Goal: Task Accomplishment & Management: Manage account settings

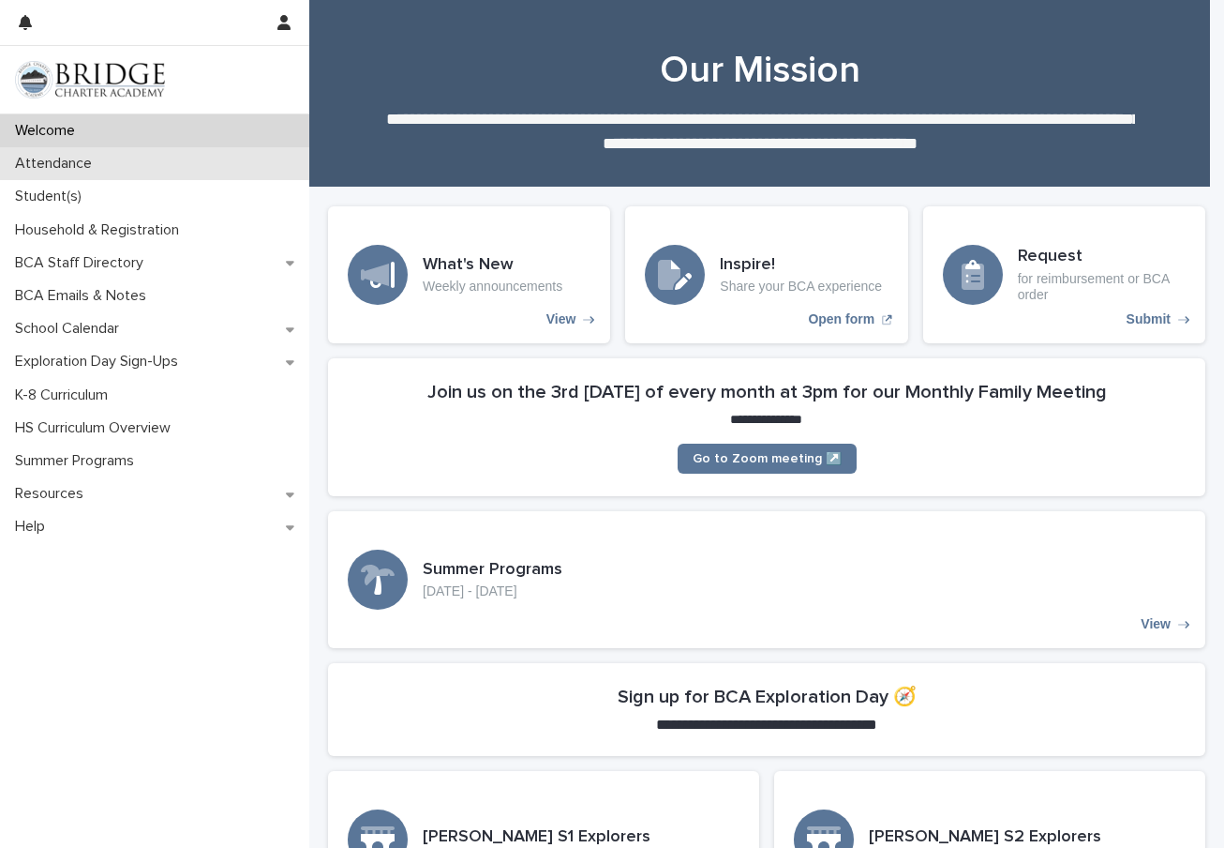
click at [72, 157] on p "Attendance" at bounding box center [57, 164] width 99 height 18
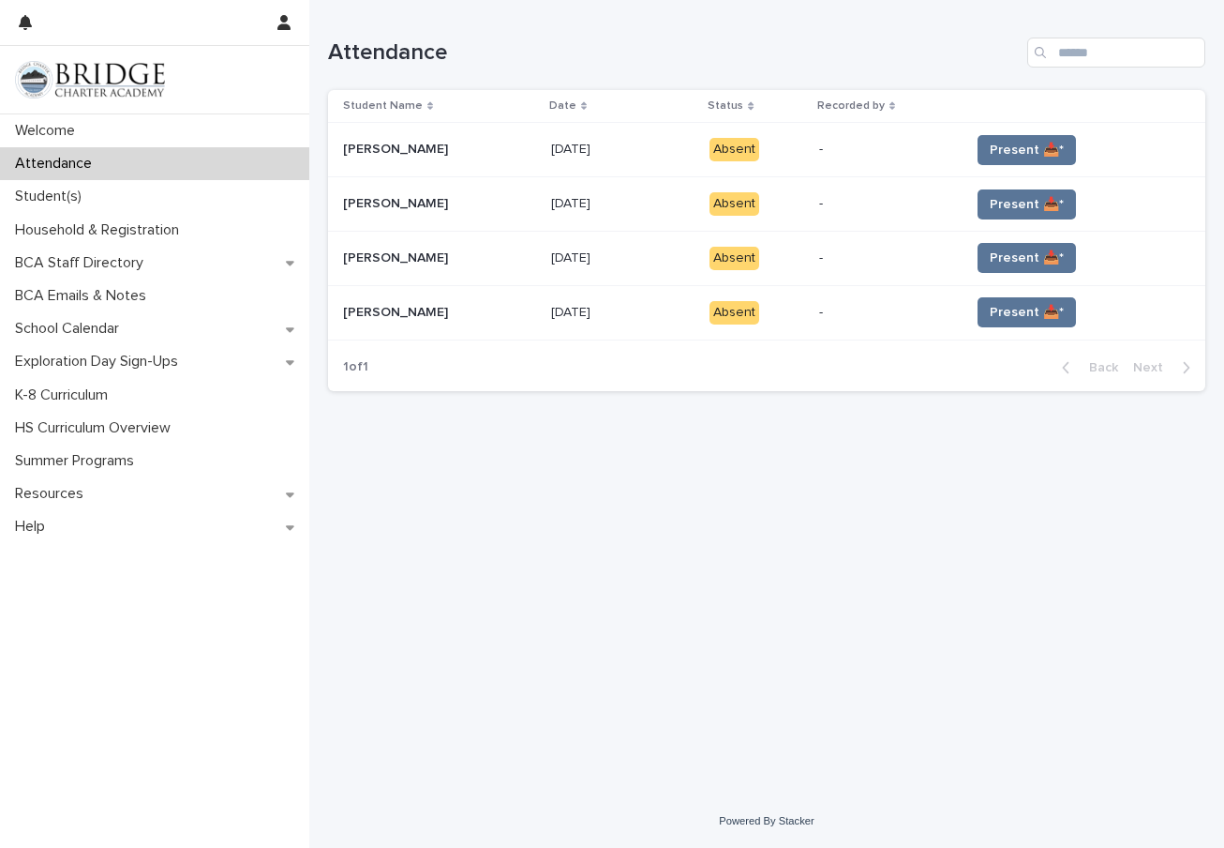
click at [728, 154] on div "Absent" at bounding box center [735, 149] width 50 height 23
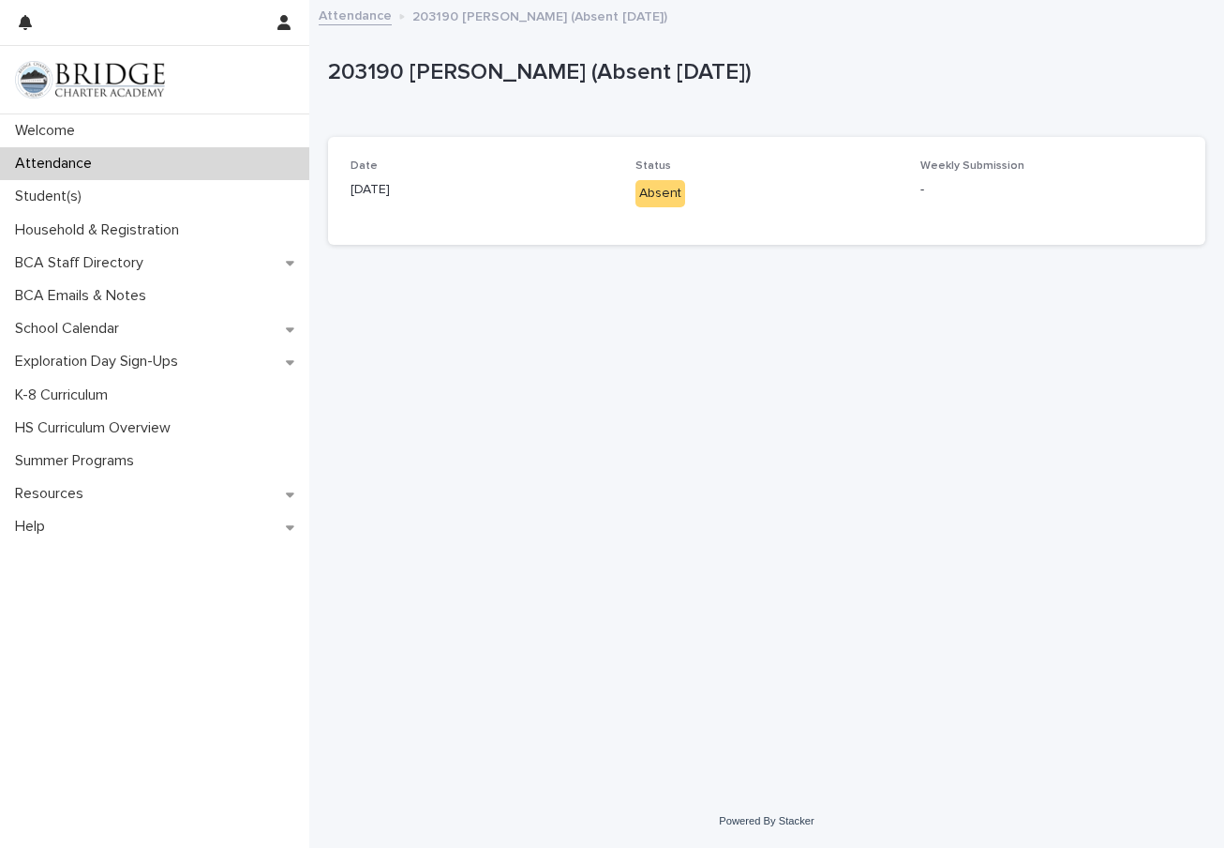
click at [52, 160] on p "Attendance" at bounding box center [57, 164] width 99 height 18
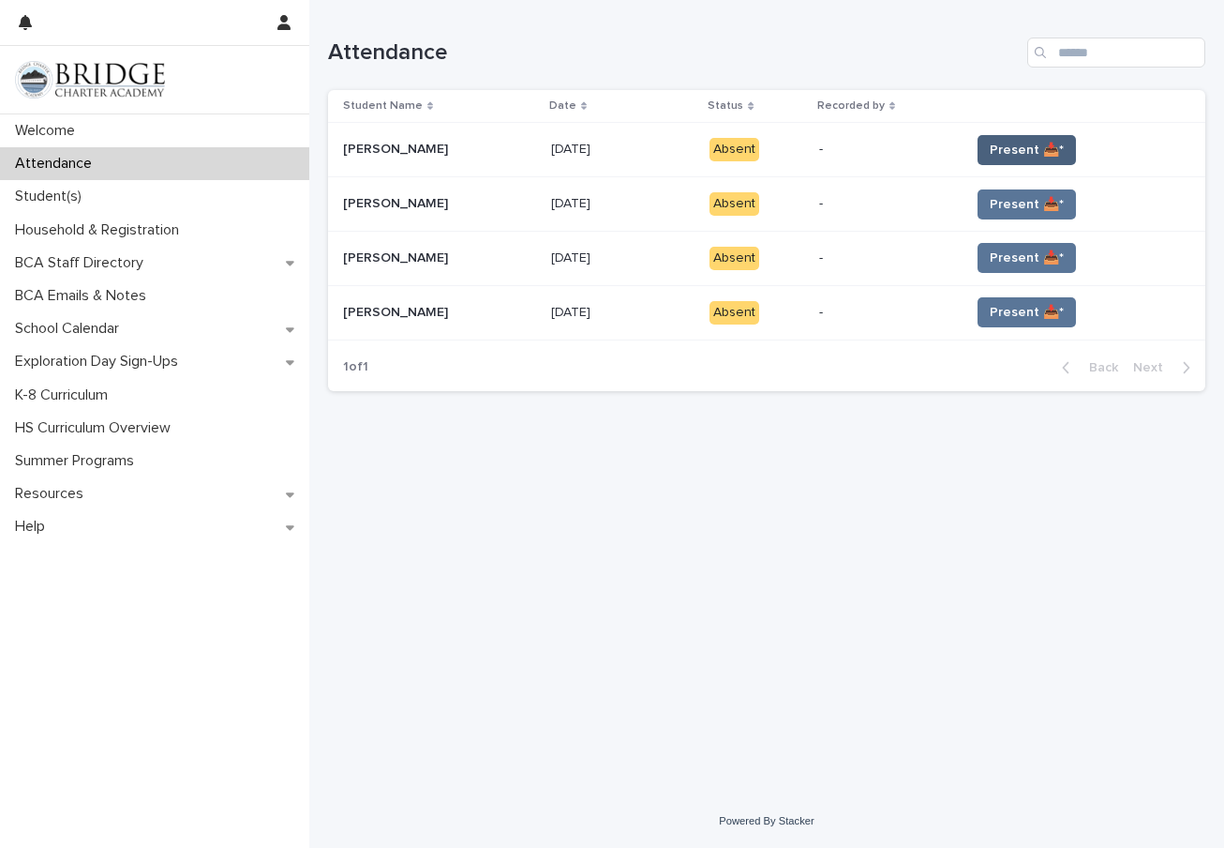
click at [1019, 148] on span "Present 📥*" at bounding box center [1027, 150] width 74 height 19
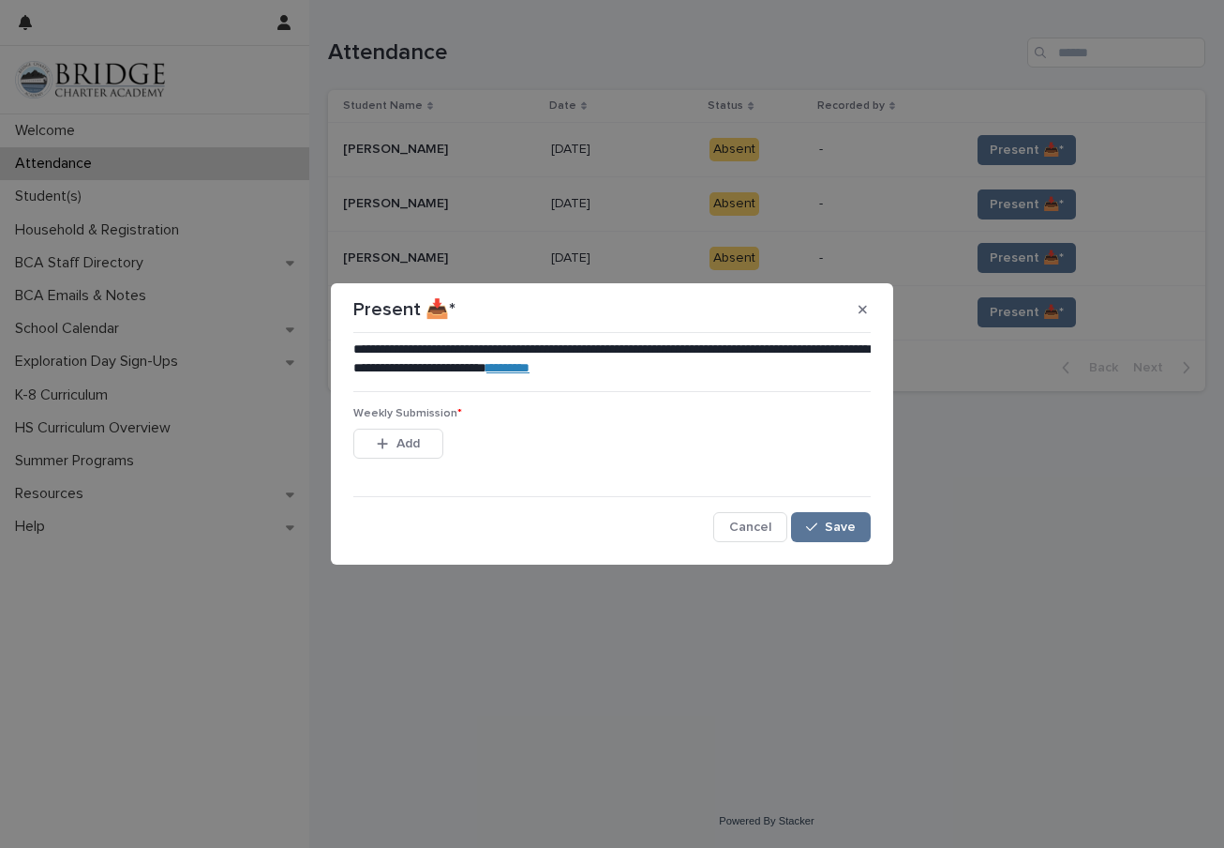
click at [743, 525] on span "Cancel" at bounding box center [750, 526] width 42 height 13
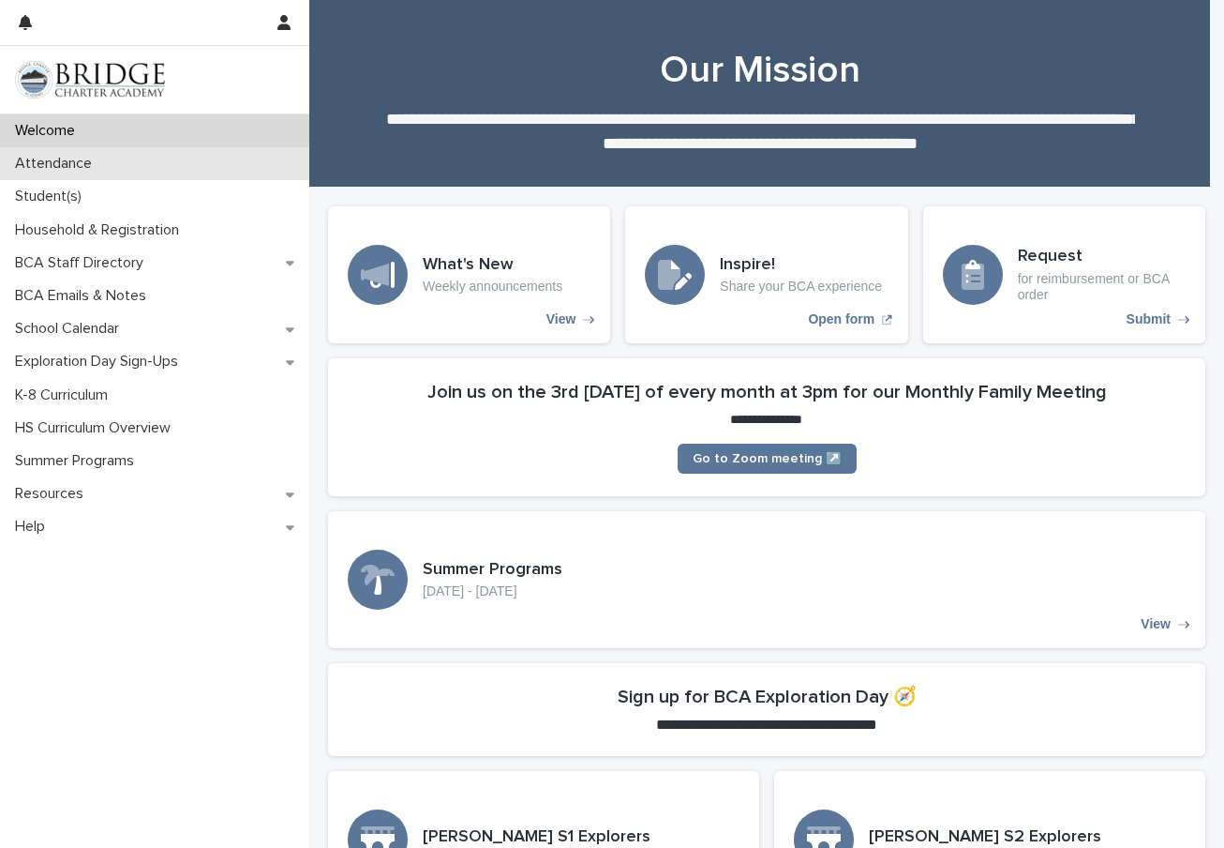
click at [69, 162] on p "Attendance" at bounding box center [57, 164] width 99 height 18
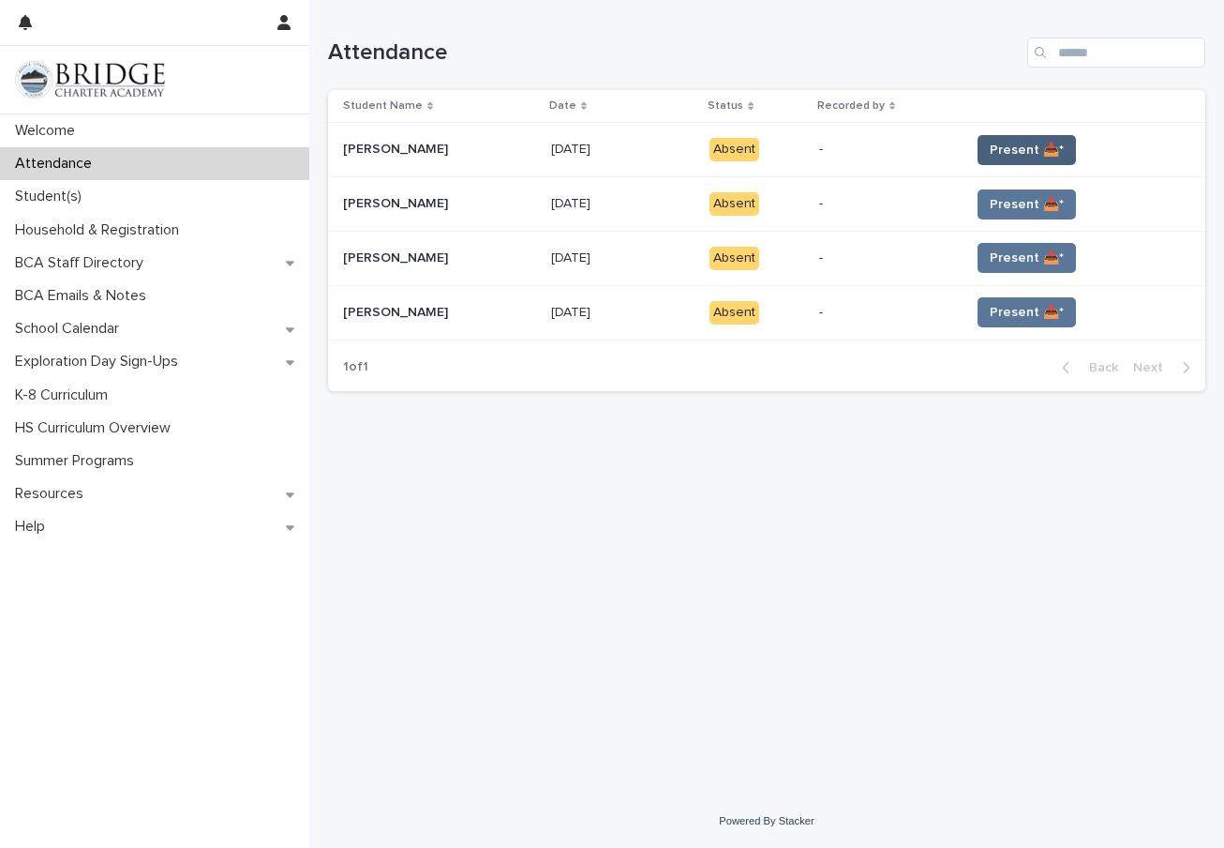
click at [1042, 148] on span "Present 📥*" at bounding box center [1027, 150] width 74 height 19
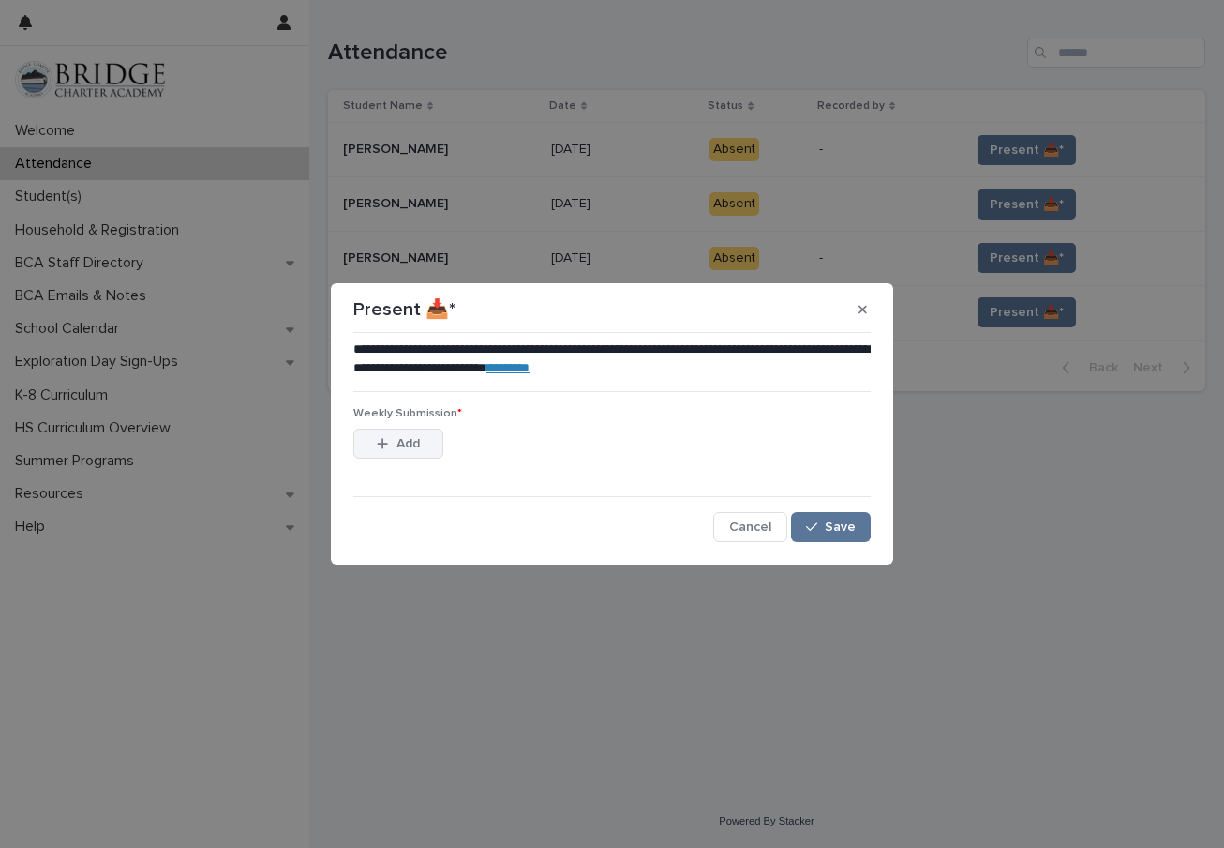
click at [403, 443] on span "Add" at bounding box center [408, 443] width 23 height 13
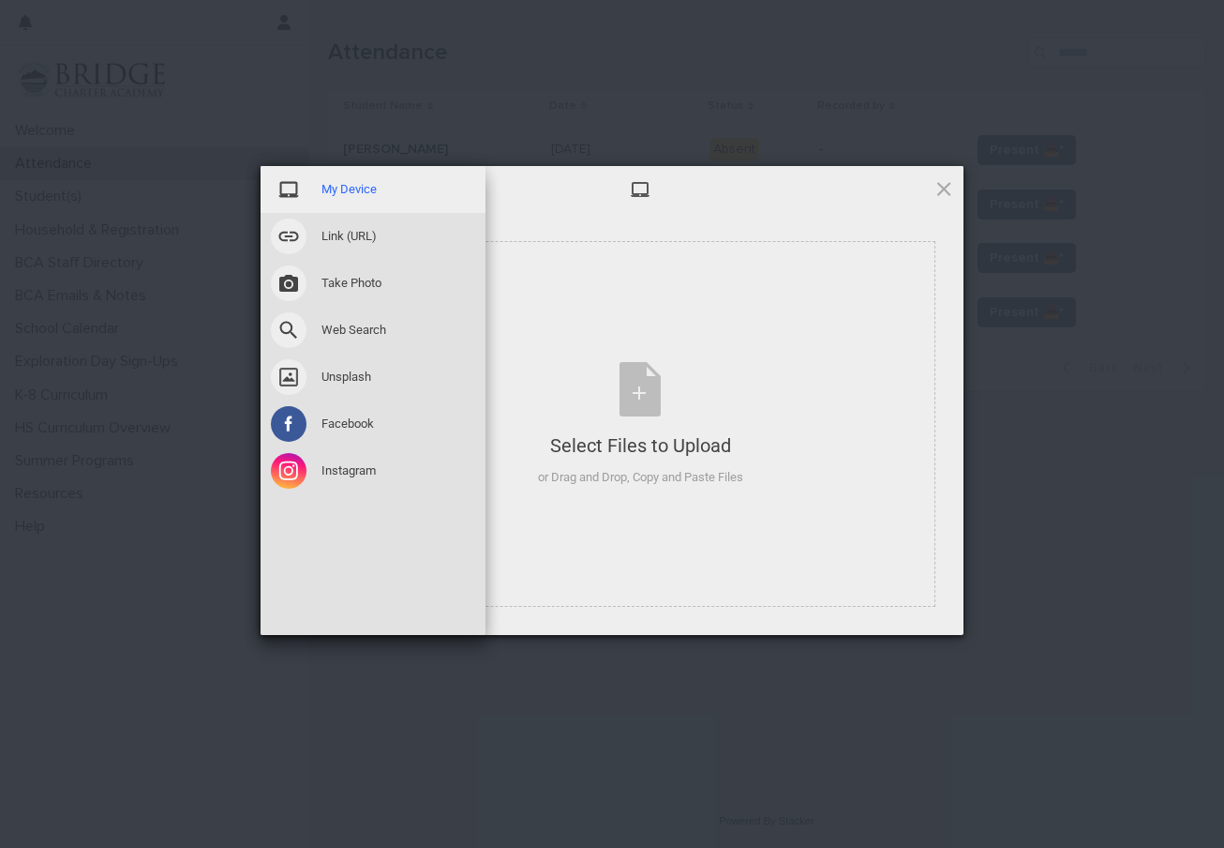
click at [338, 183] on span "My Device" at bounding box center [349, 189] width 55 height 17
click at [342, 190] on span "My Device" at bounding box center [349, 189] width 55 height 17
click at [310, 190] on div "My Device" at bounding box center [373, 189] width 225 height 47
click at [334, 185] on span "My Device" at bounding box center [349, 189] width 55 height 17
click at [338, 189] on span "My Device" at bounding box center [349, 189] width 55 height 17
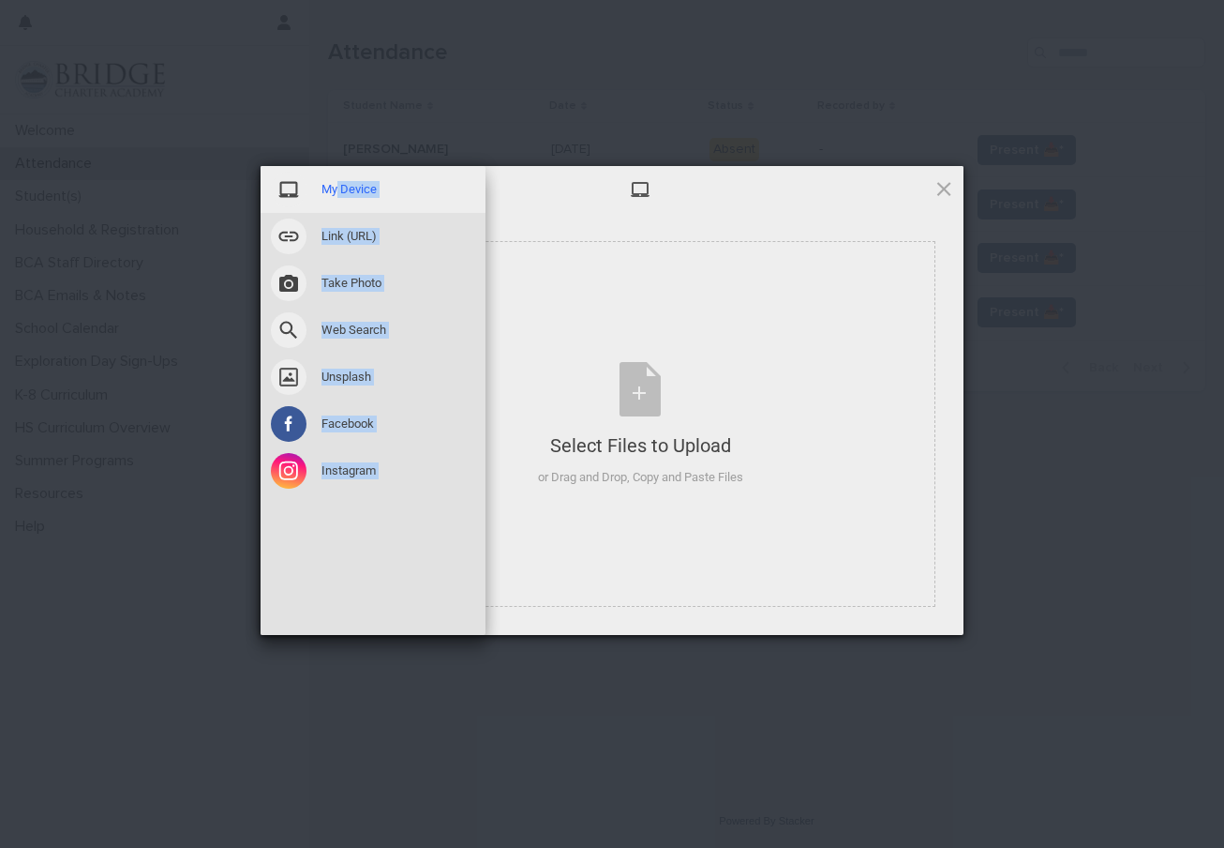
click at [338, 189] on span "My Device" at bounding box center [349, 189] width 55 height 17
click at [393, 192] on div "My Device" at bounding box center [373, 189] width 225 height 47
click at [338, 195] on span "My Device" at bounding box center [349, 189] width 55 height 17
click at [297, 191] on span at bounding box center [289, 190] width 36 height 36
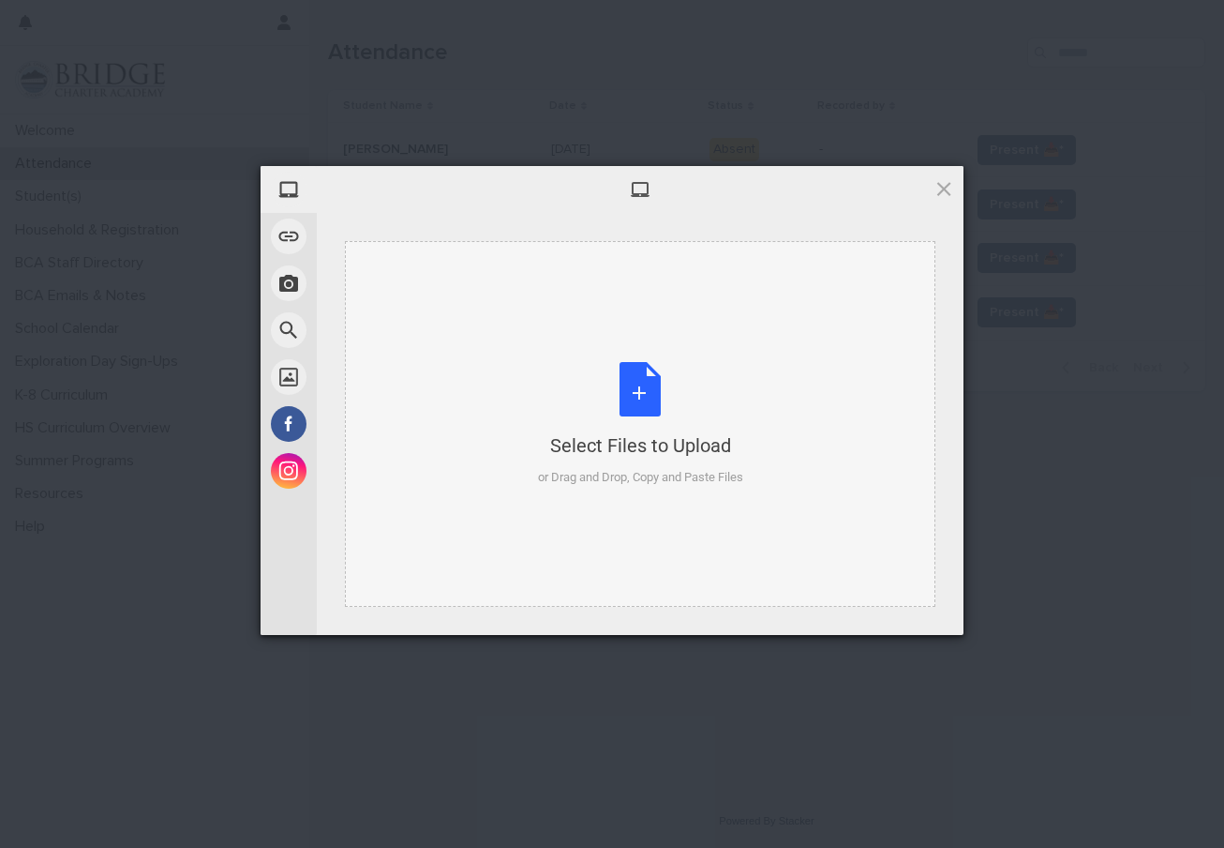
click at [608, 298] on div "Select Files to Upload or Drag and Drop, Copy and Paste Files" at bounding box center [640, 424] width 591 height 366
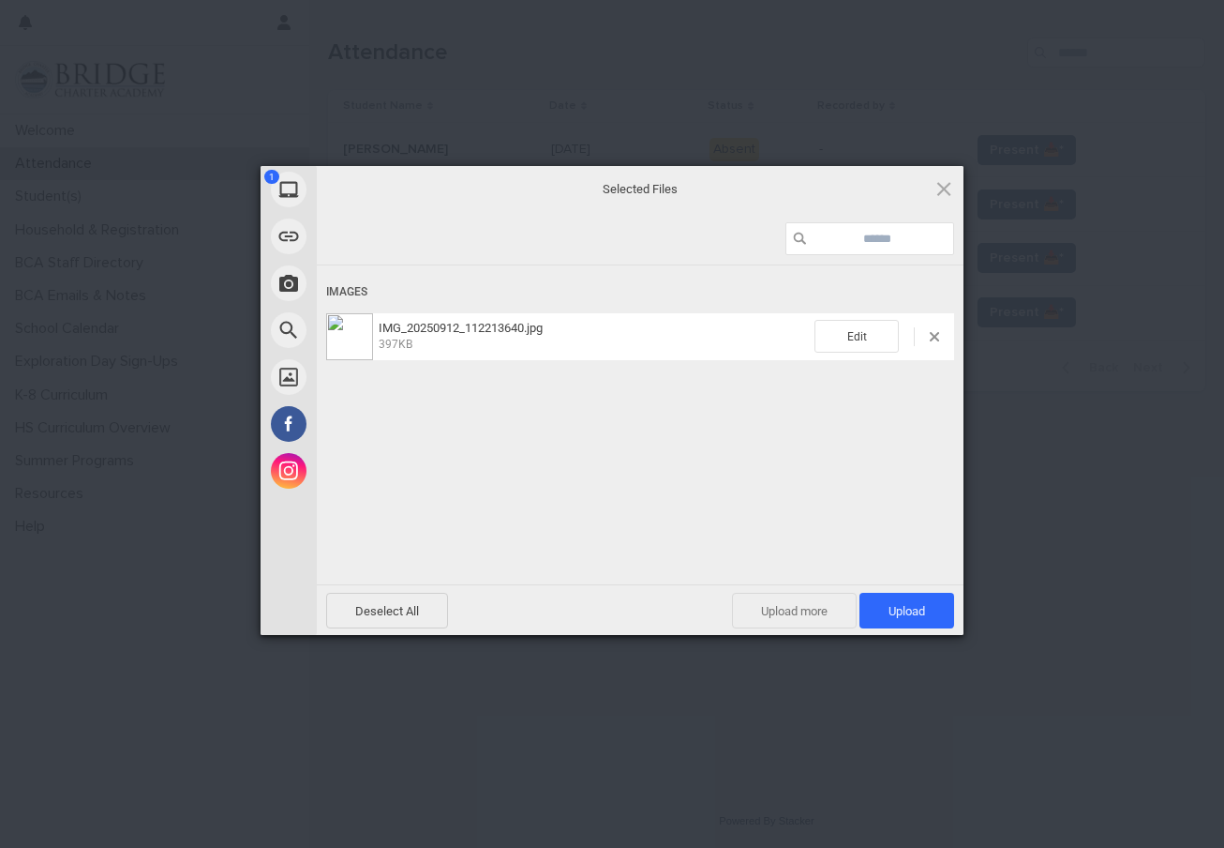
click at [804, 611] on span "Upload more" at bounding box center [794, 611] width 125 height 36
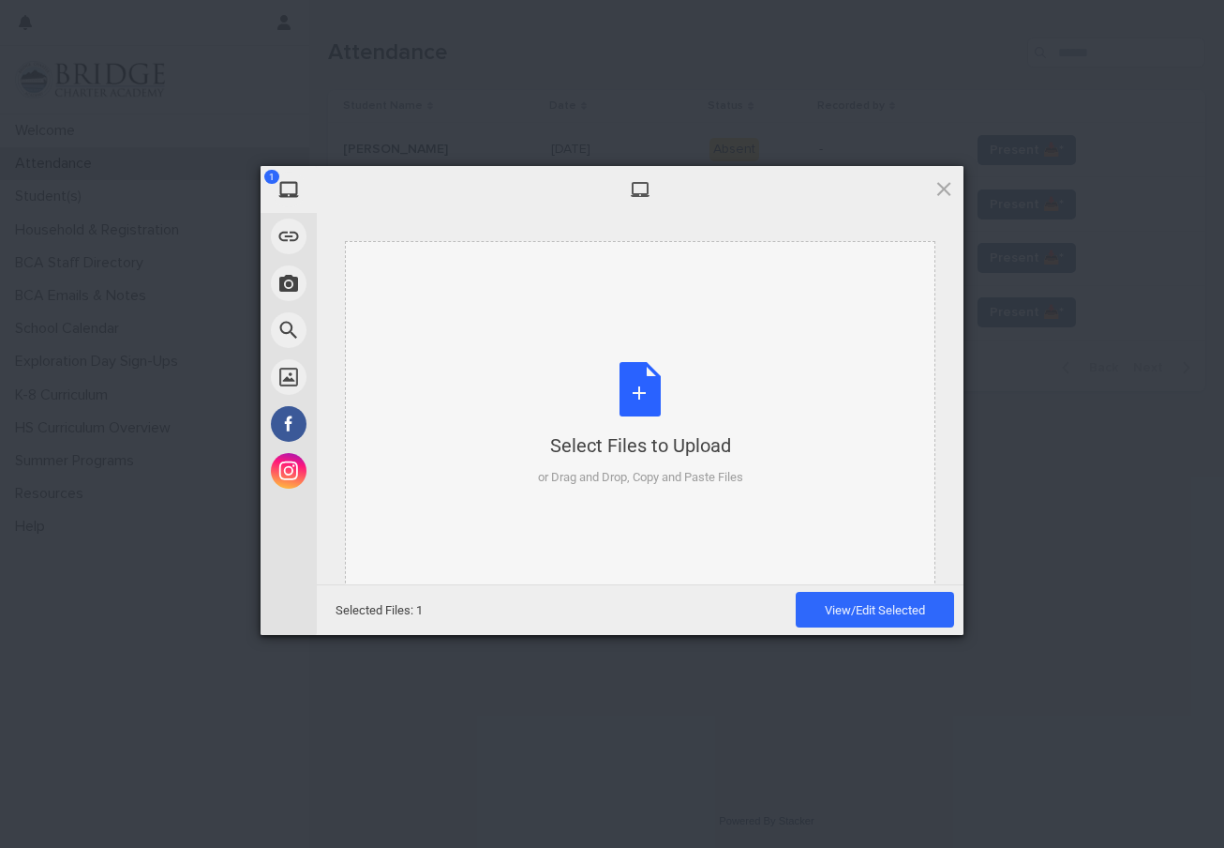
click at [647, 400] on div "Select Files to Upload or Drag and Drop, Copy and Paste Files" at bounding box center [640, 424] width 205 height 125
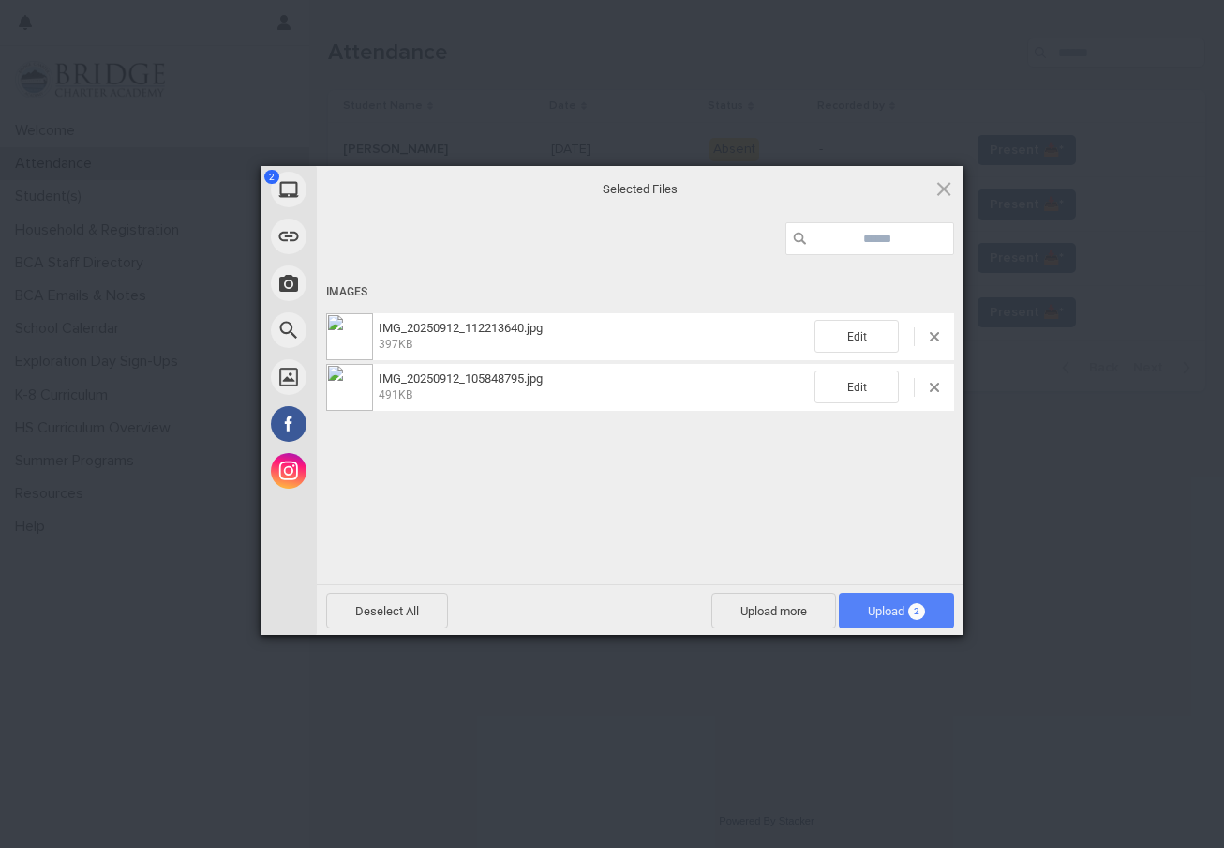
click at [881, 613] on span "Upload 2" at bounding box center [896, 611] width 57 height 14
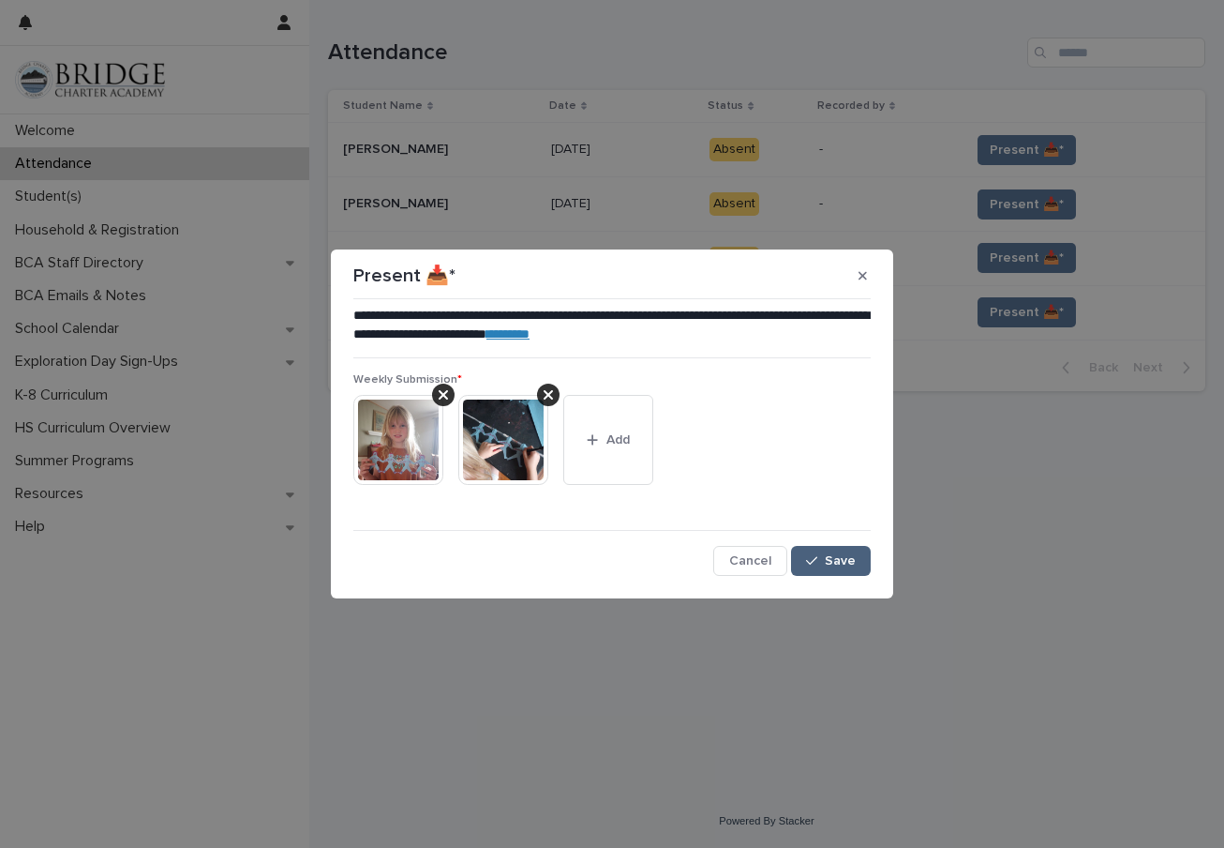
click at [831, 564] on span "Save" at bounding box center [840, 560] width 31 height 13
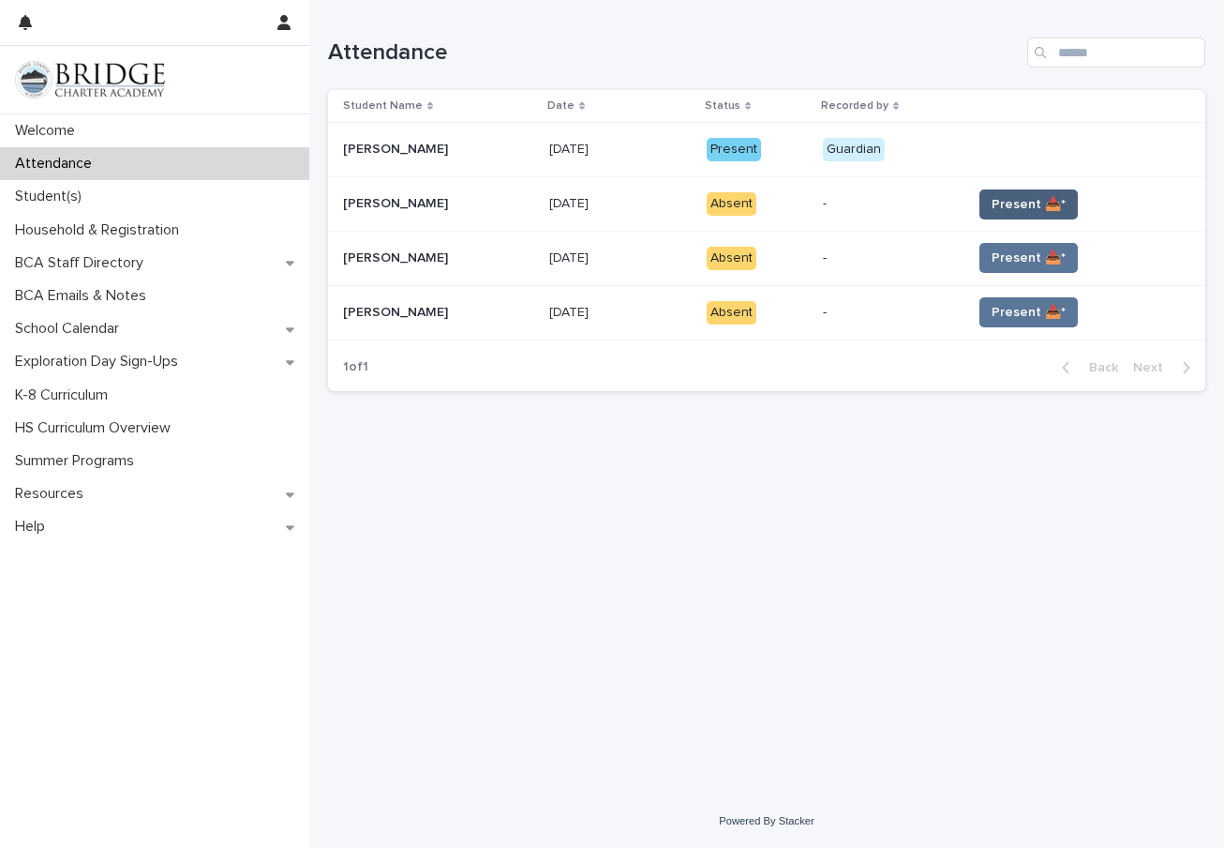
click at [1019, 201] on span "Present 📥*" at bounding box center [1029, 204] width 74 height 19
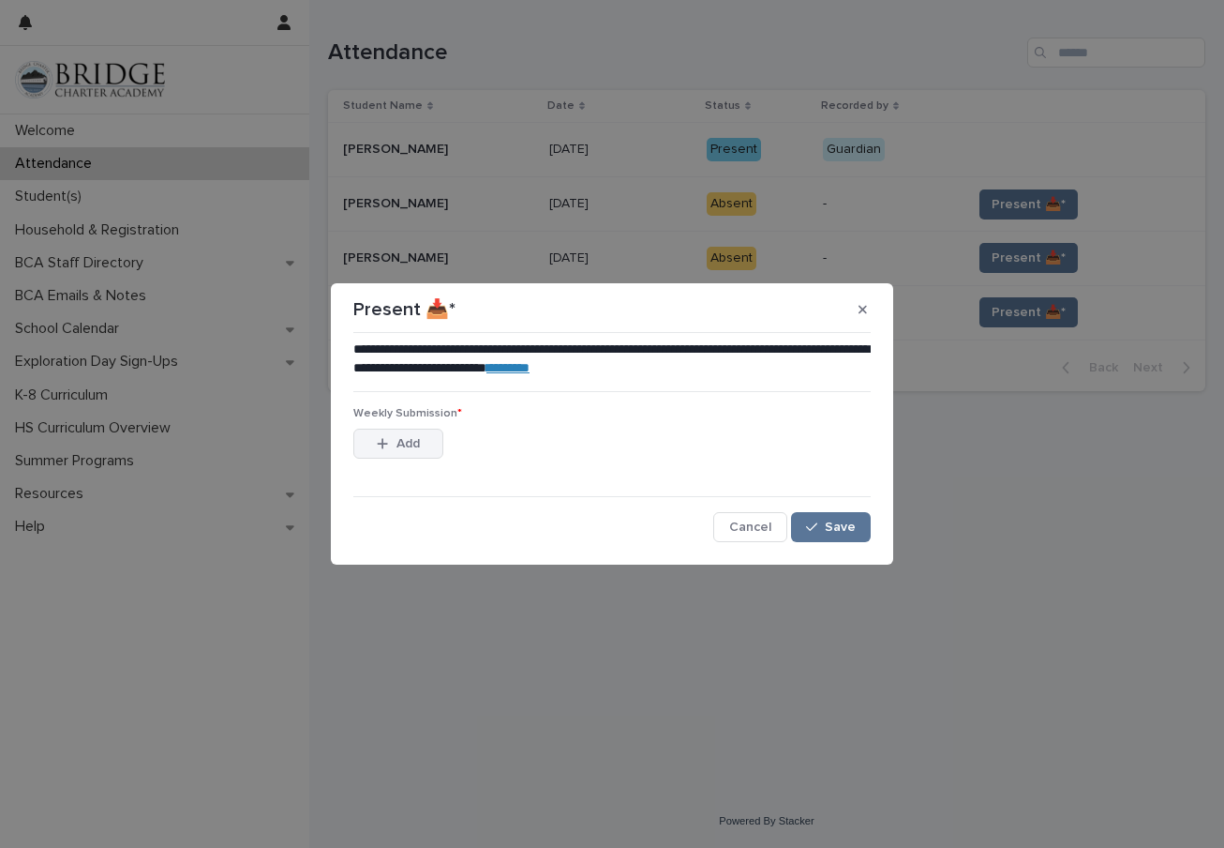
click at [402, 442] on span "Add" at bounding box center [408, 443] width 23 height 13
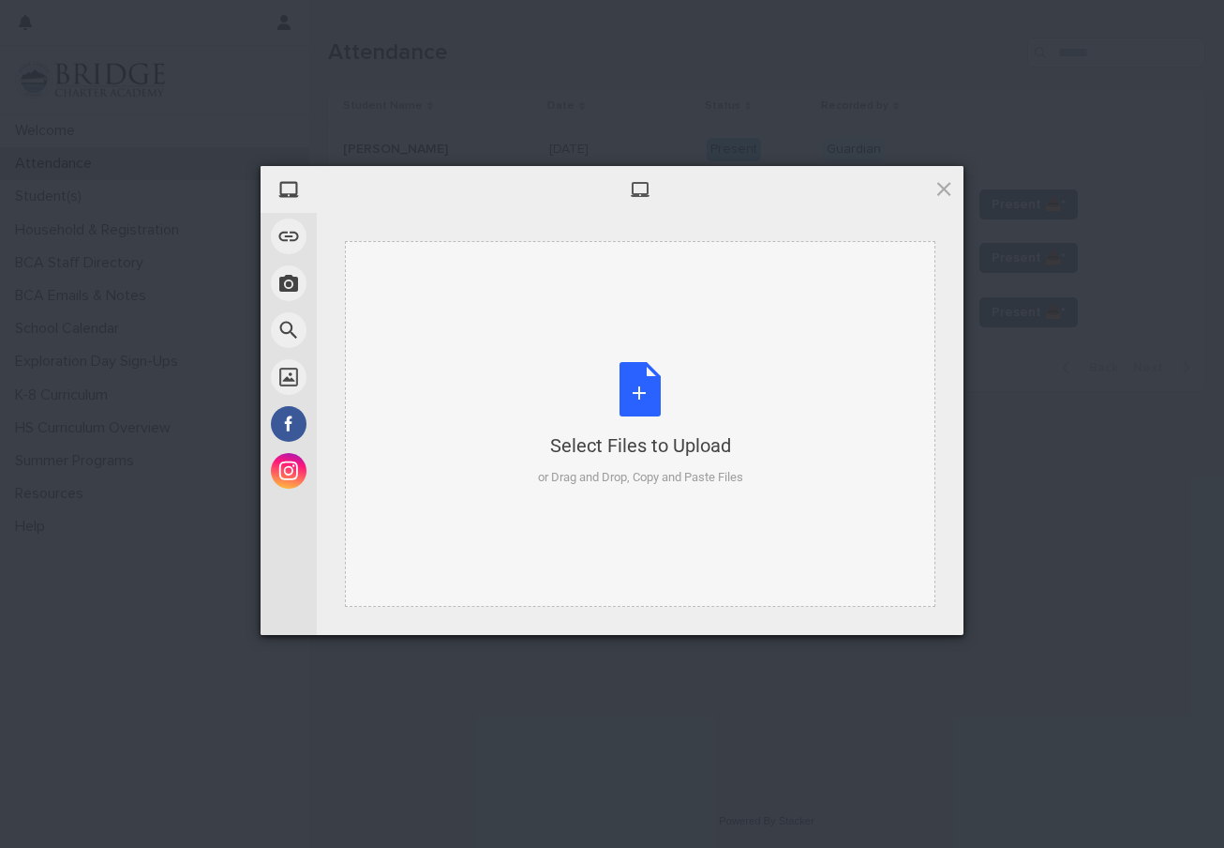
click at [734, 455] on div "Select Files to Upload" at bounding box center [640, 445] width 205 height 26
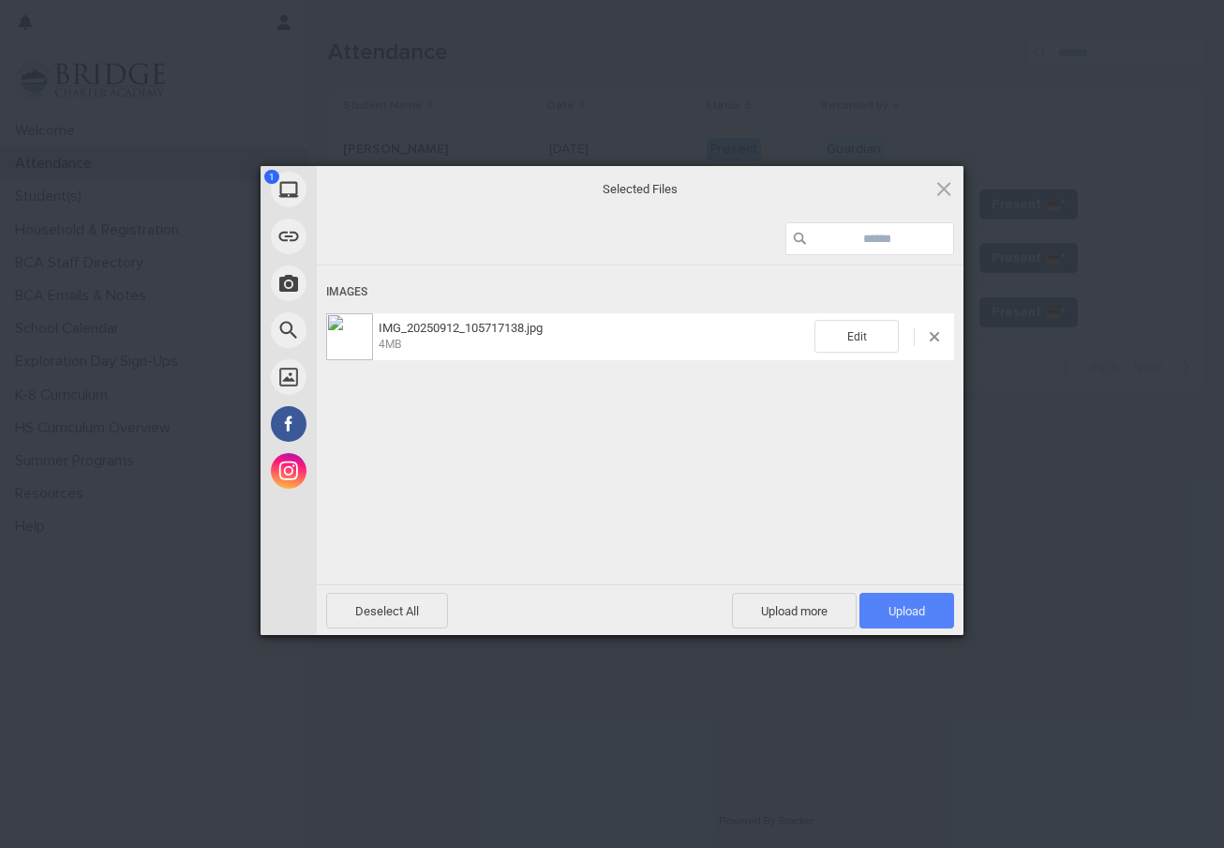
click at [918, 605] on span "Upload 1" at bounding box center [907, 611] width 37 height 14
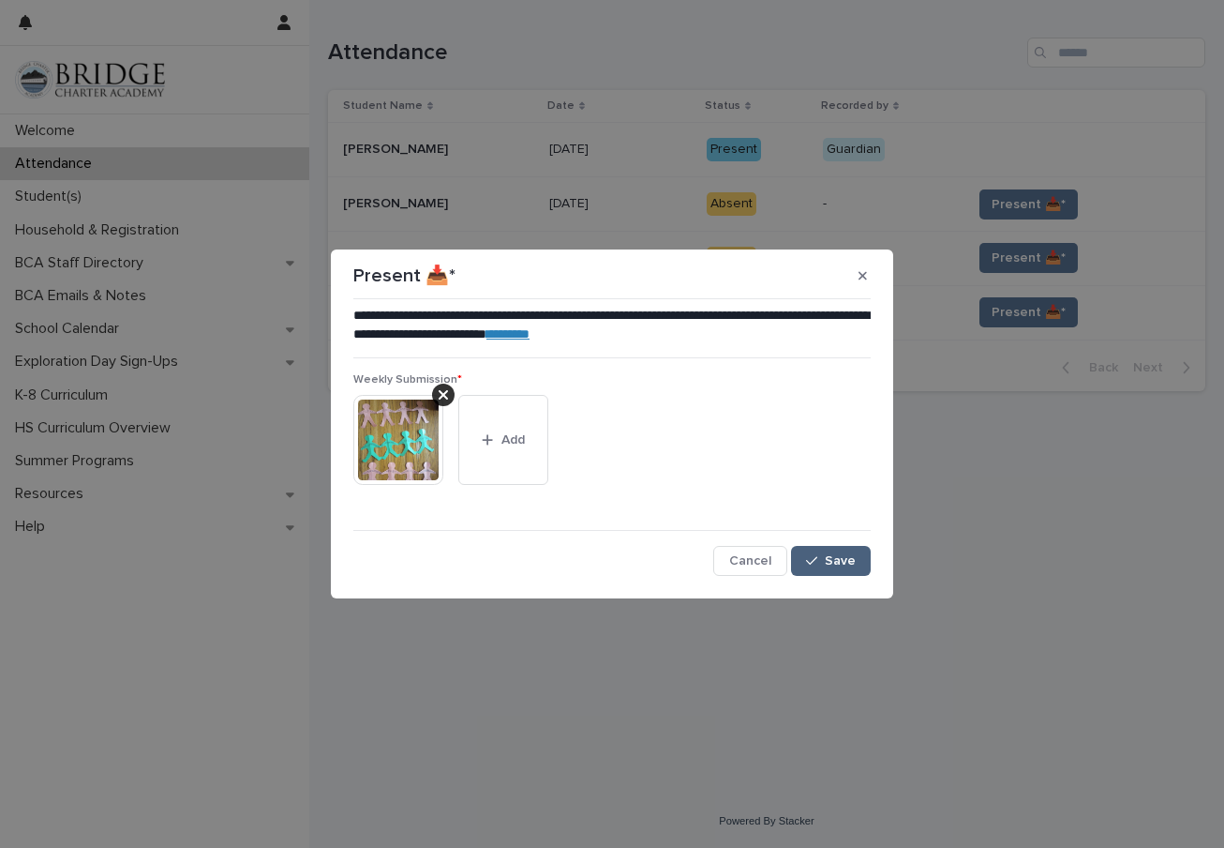
click at [840, 555] on span "Save" at bounding box center [840, 560] width 31 height 13
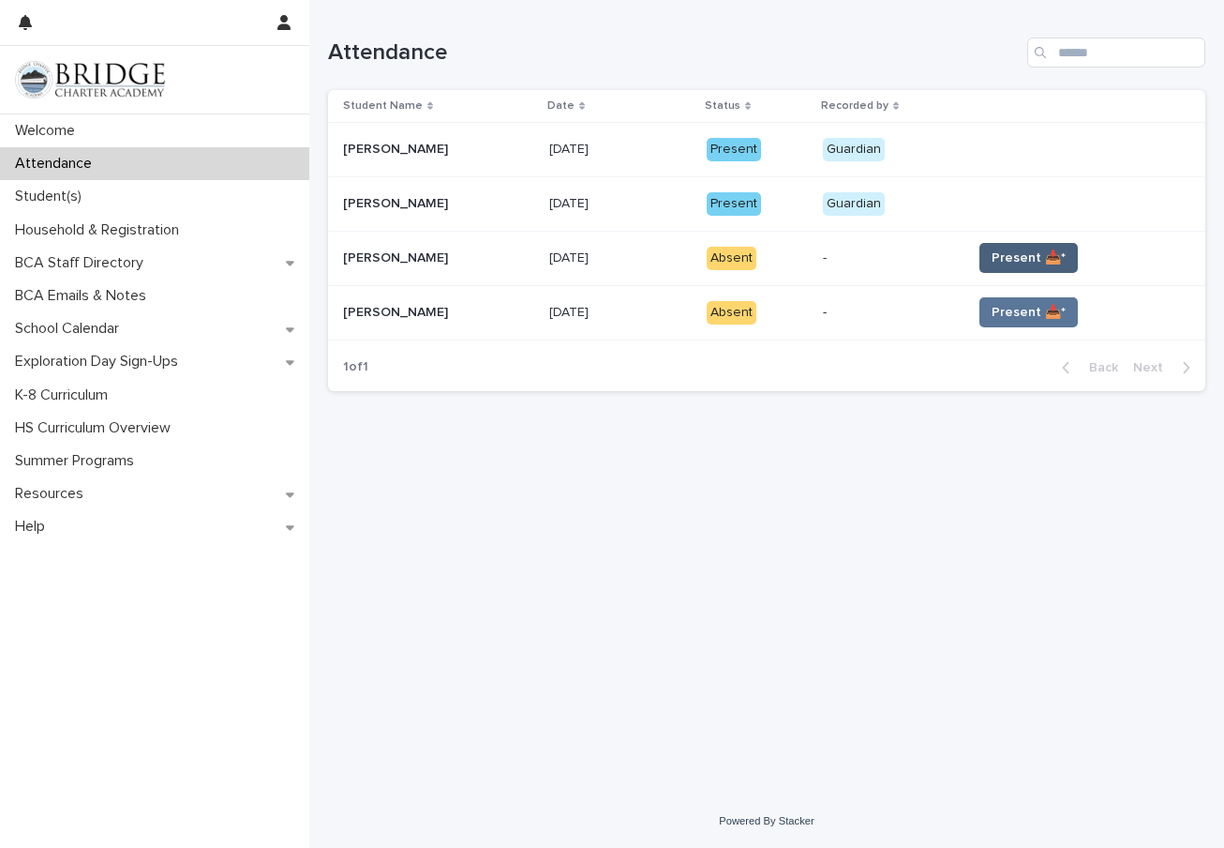
click at [1021, 257] on span "Present 📥*" at bounding box center [1029, 257] width 74 height 19
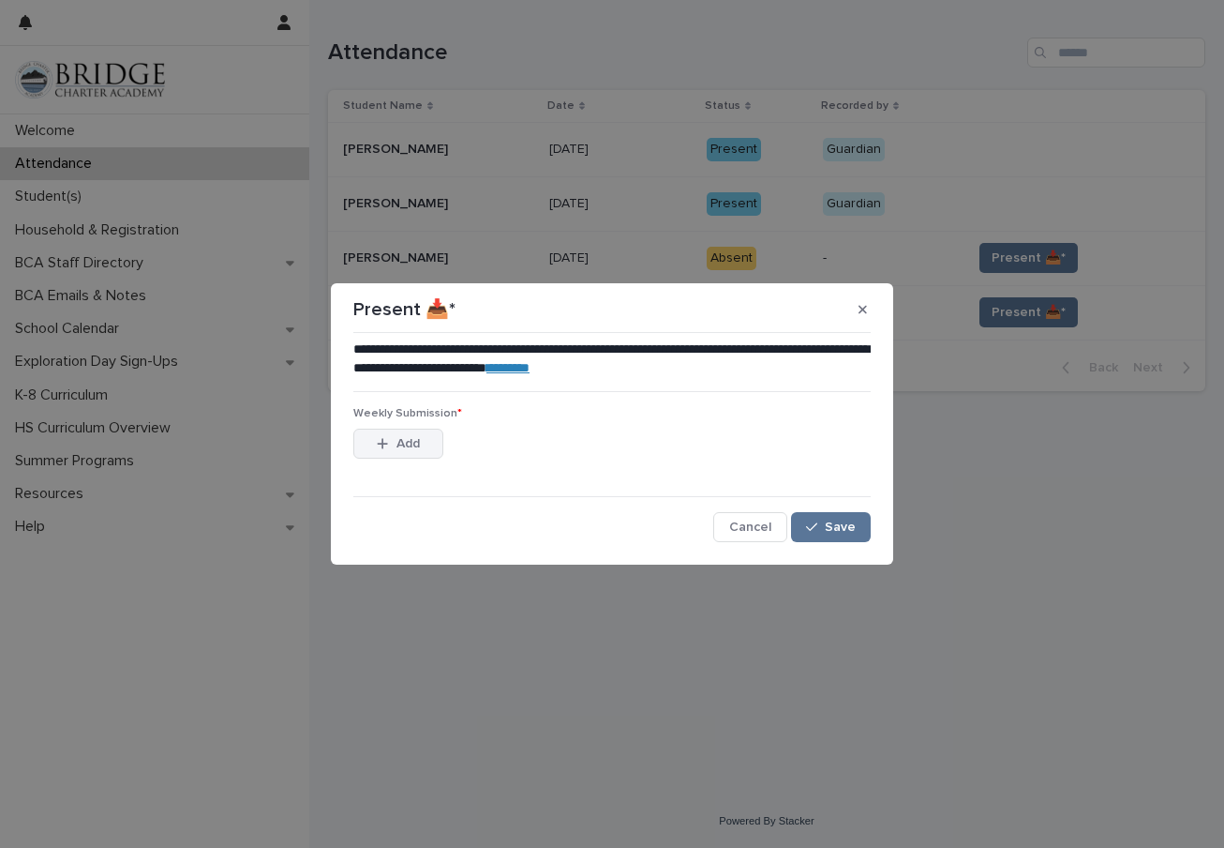
click at [393, 443] on div "button" at bounding box center [386, 443] width 19 height 13
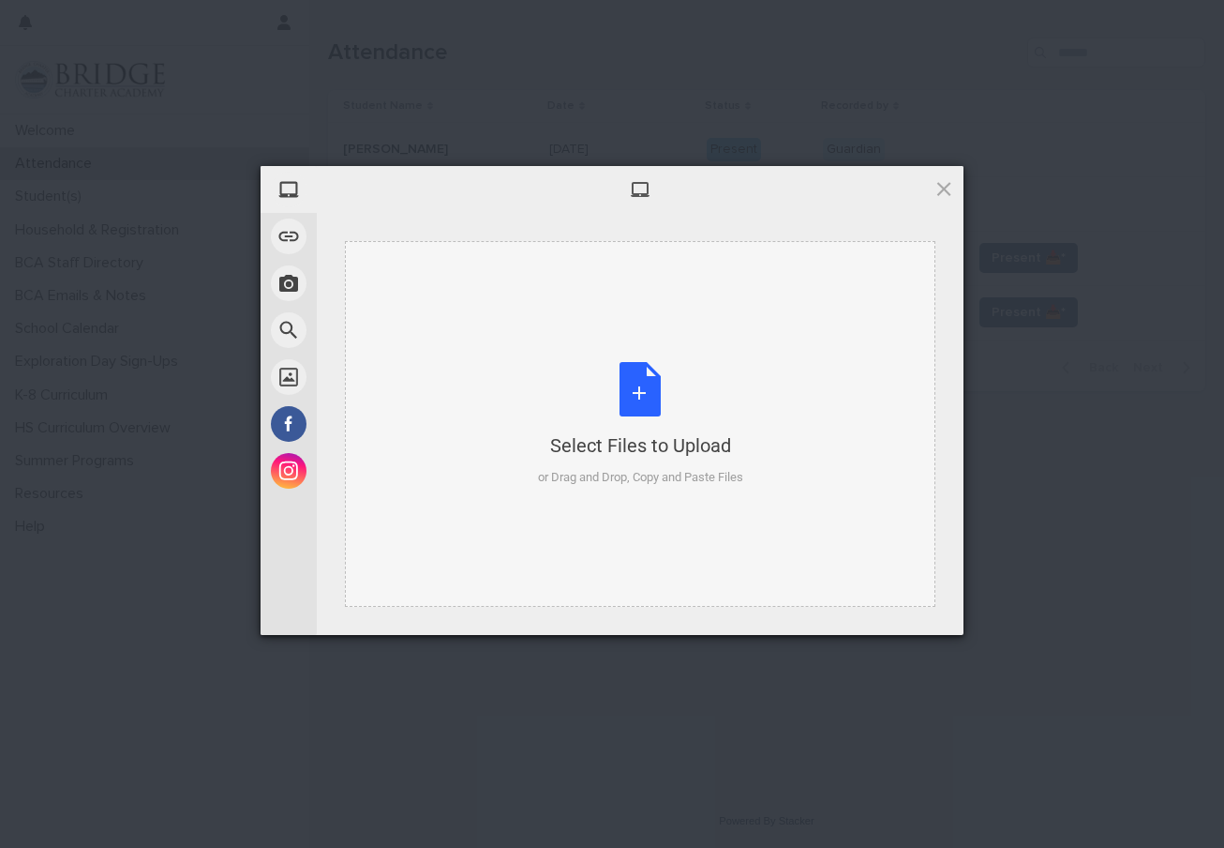
click at [608, 425] on div "Select Files to Upload or Drag and Drop, Copy and Paste Files" at bounding box center [640, 424] width 205 height 125
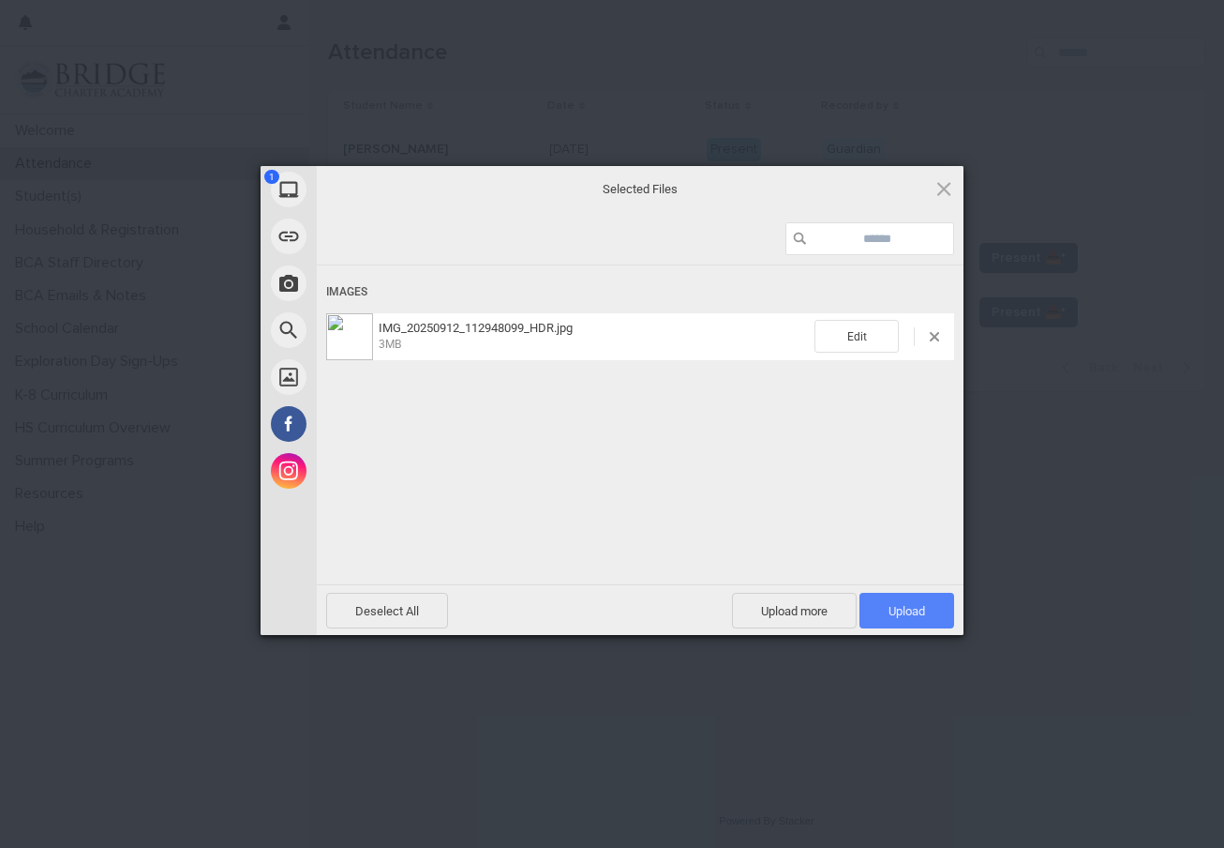
click at [906, 610] on span "Upload 1" at bounding box center [907, 611] width 37 height 14
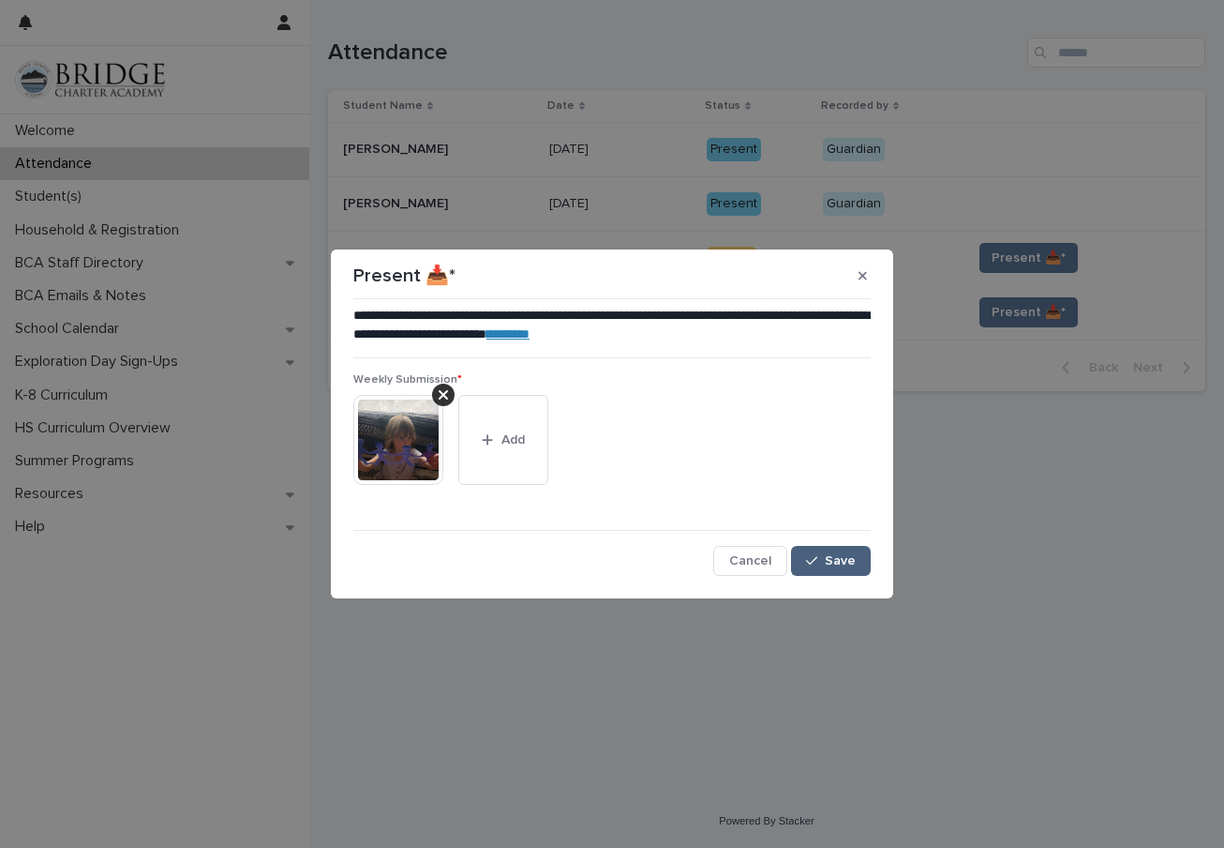
click at [853, 558] on span "Save" at bounding box center [840, 560] width 31 height 13
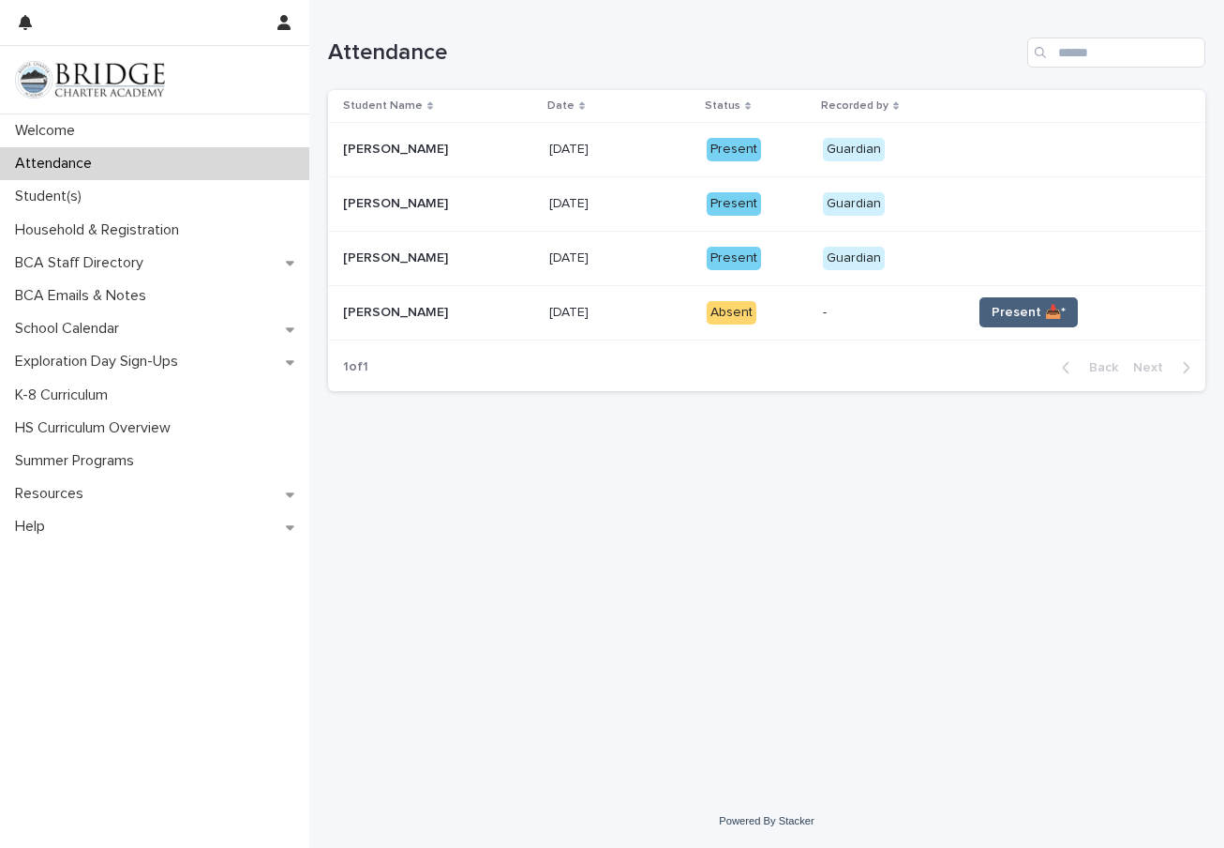
click at [998, 309] on span "Present 📥*" at bounding box center [1029, 312] width 74 height 19
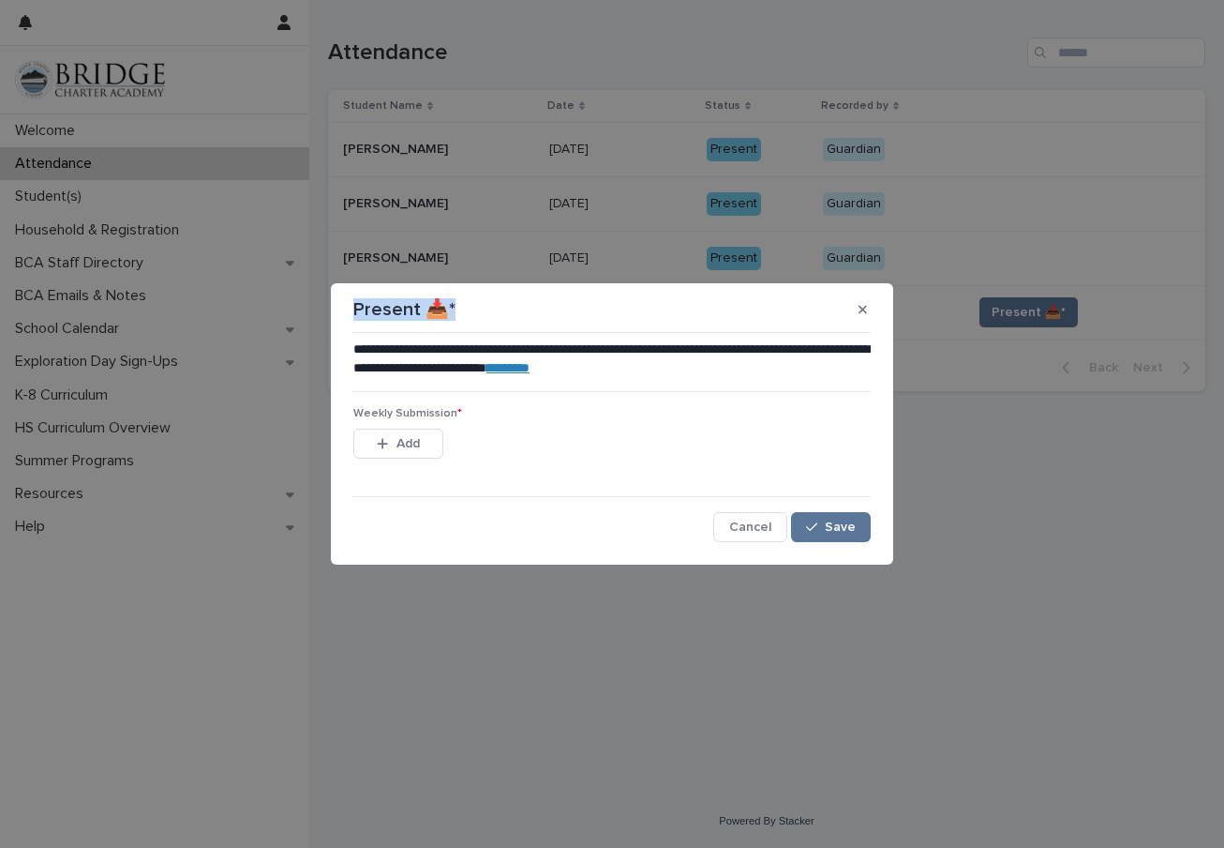
drag, startPoint x: 638, startPoint y: 293, endPoint x: 668, endPoint y: 264, distance: 41.8
click at [668, 264] on div "**********" at bounding box center [612, 424] width 1224 height 848
click at [407, 441] on span "Add" at bounding box center [408, 443] width 23 height 13
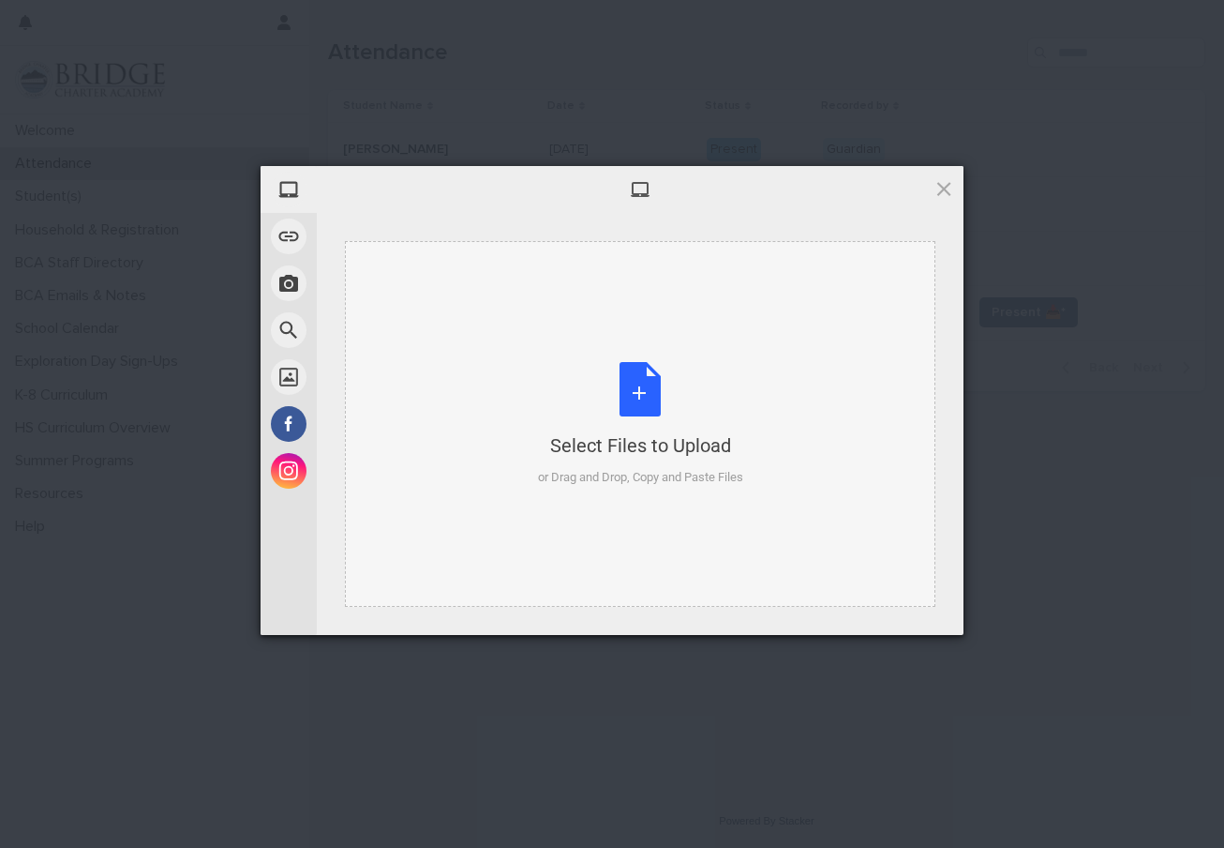
click at [664, 402] on div "Select Files to Upload or Drag and Drop, Copy and Paste Files" at bounding box center [640, 424] width 205 height 125
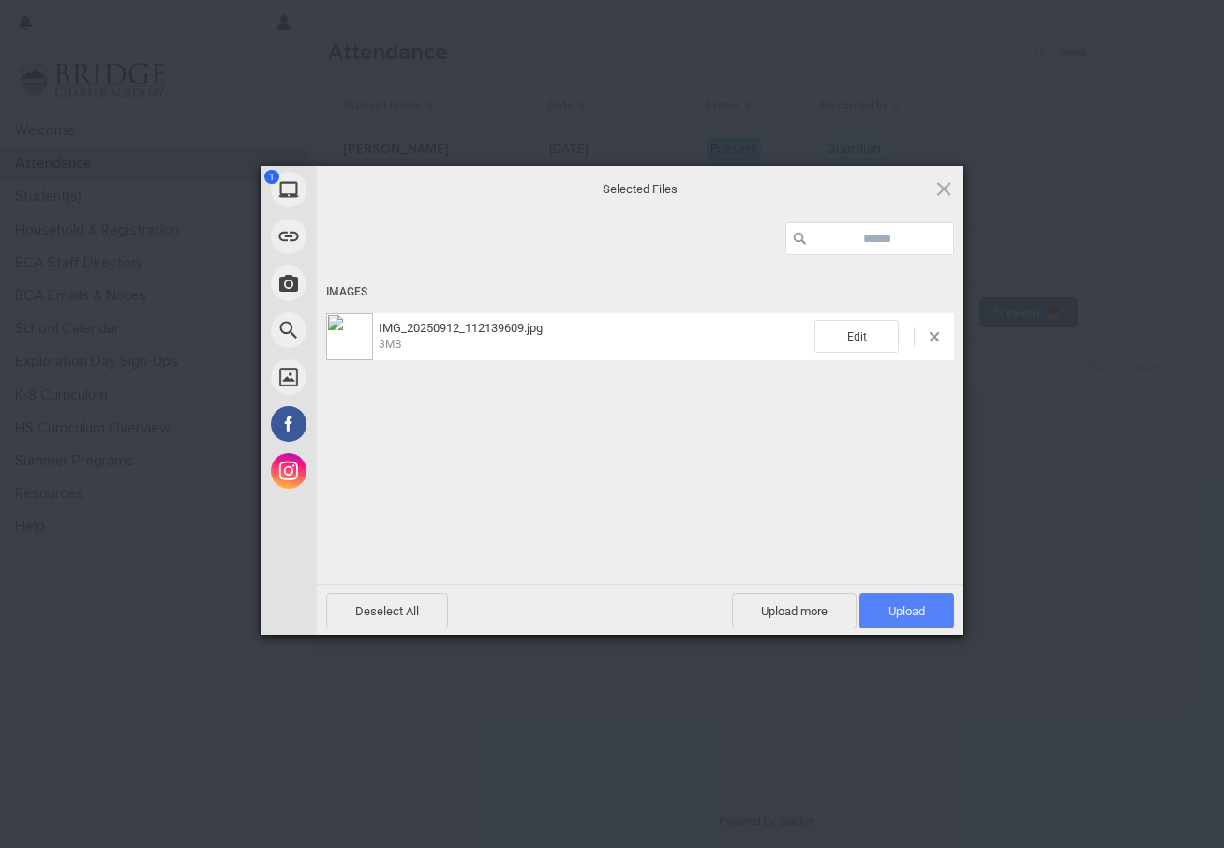
click at [896, 597] on span "Upload 1" at bounding box center [907, 611] width 95 height 36
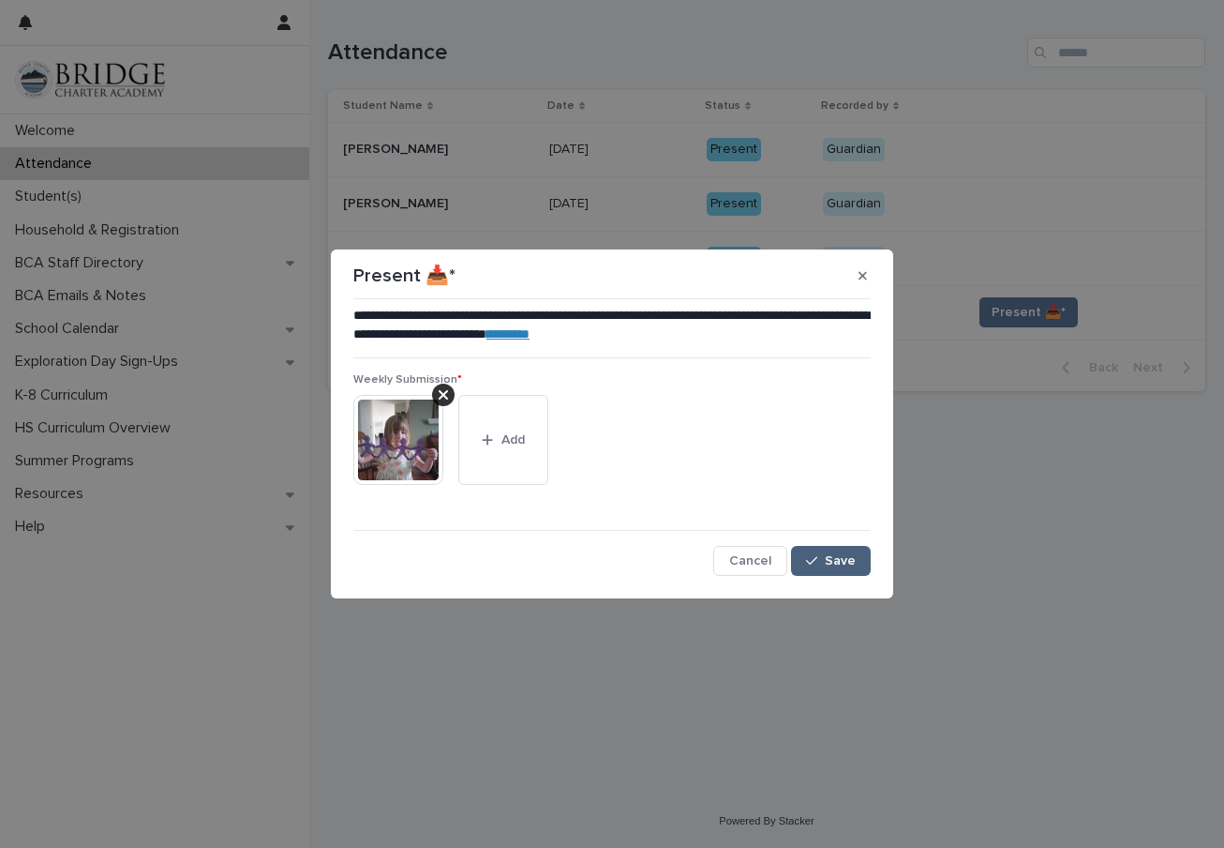
click at [829, 559] on span "Save" at bounding box center [840, 560] width 31 height 13
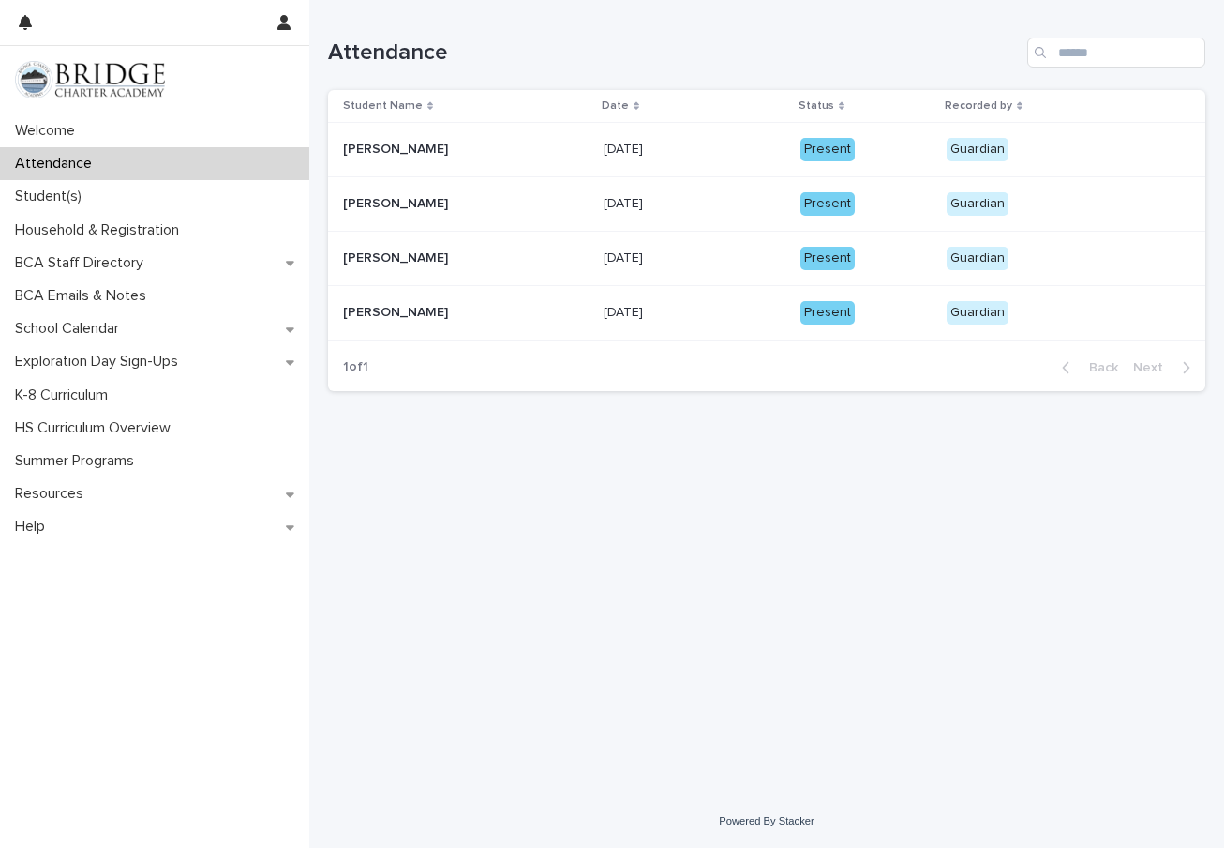
click at [437, 164] on td "Grace Newson Grace Newson" at bounding box center [462, 150] width 268 height 54
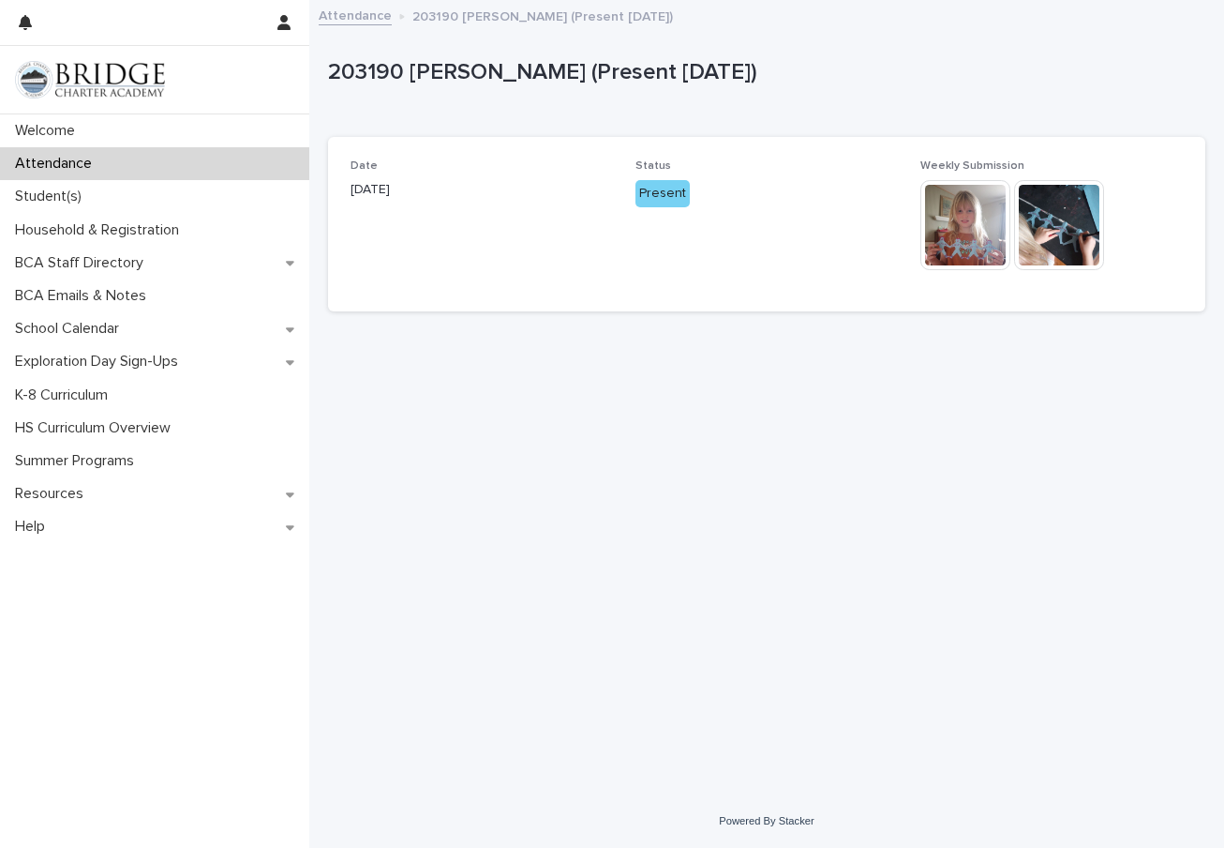
click at [68, 159] on p "Attendance" at bounding box center [57, 164] width 99 height 18
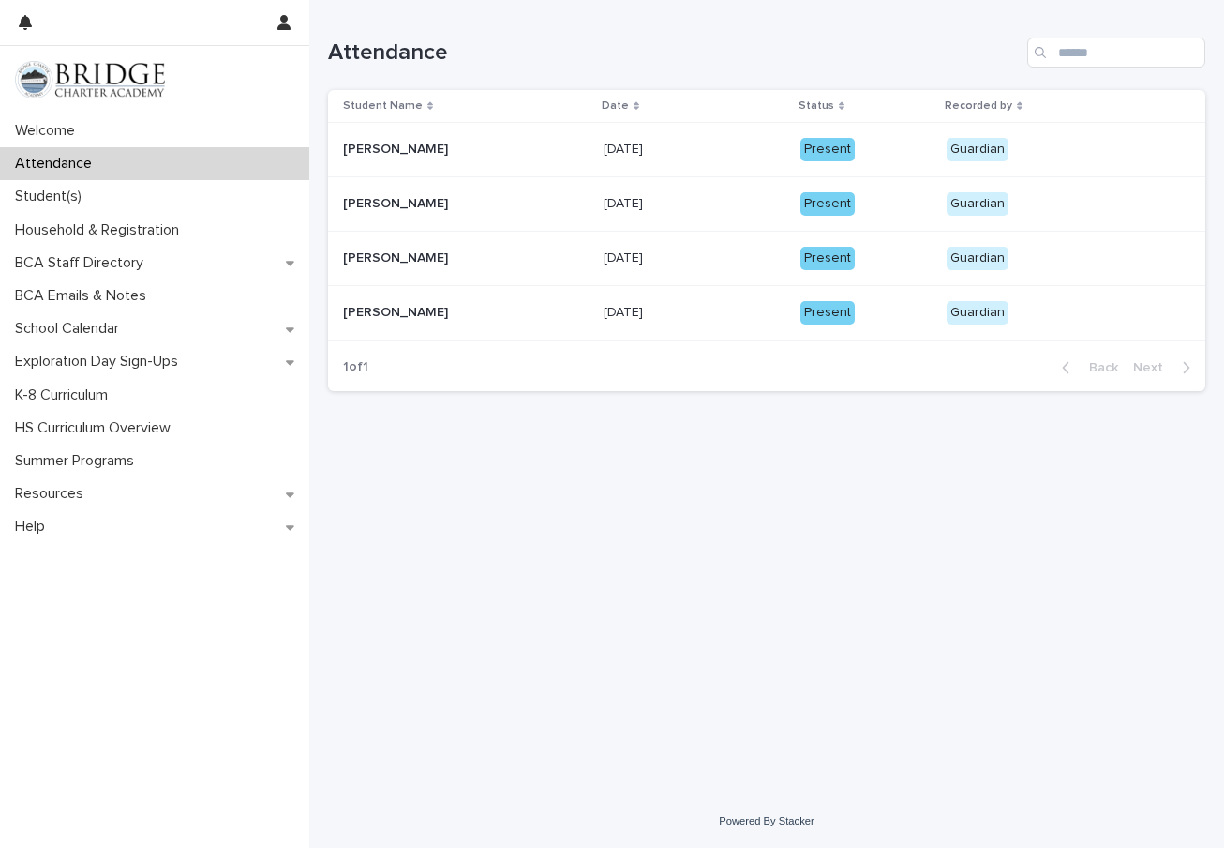
click at [412, 208] on p "[PERSON_NAME]" at bounding box center [397, 202] width 109 height 20
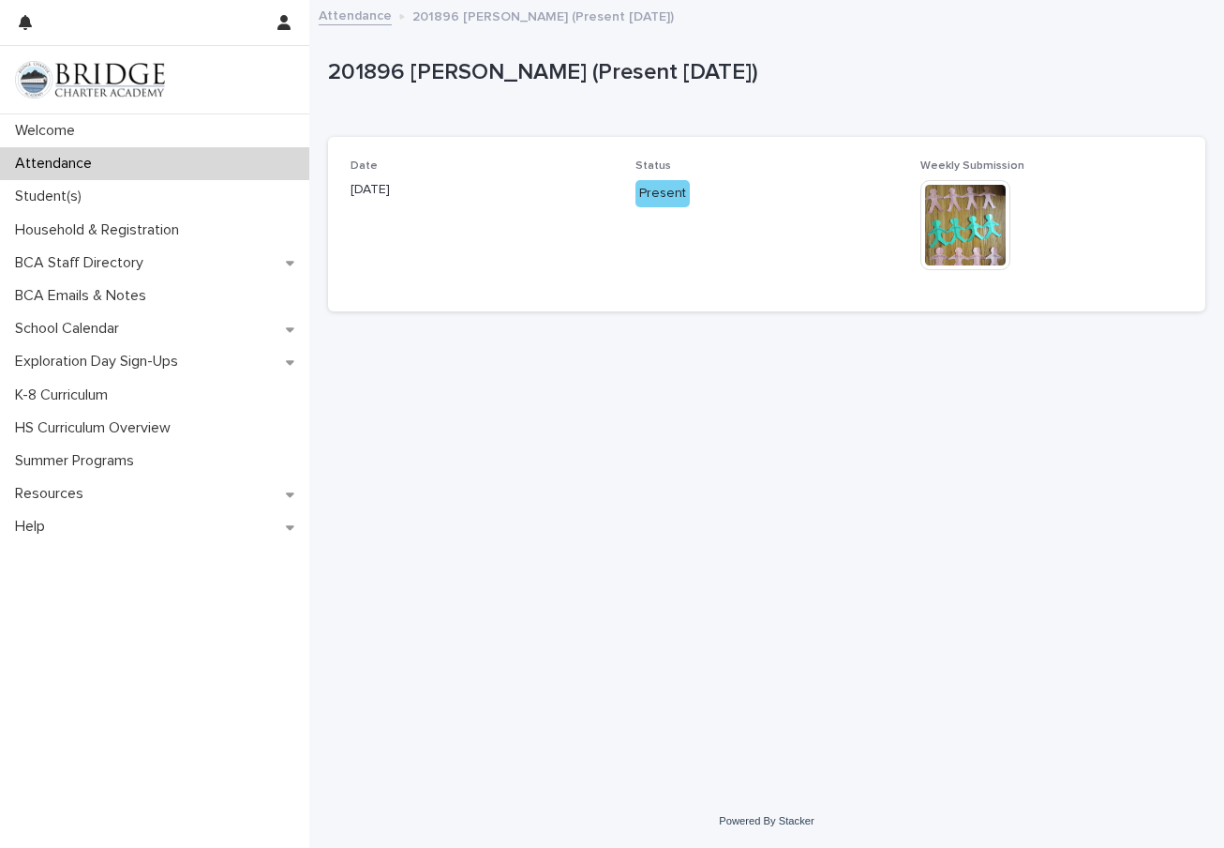
click at [97, 161] on p "Attendance" at bounding box center [57, 164] width 99 height 18
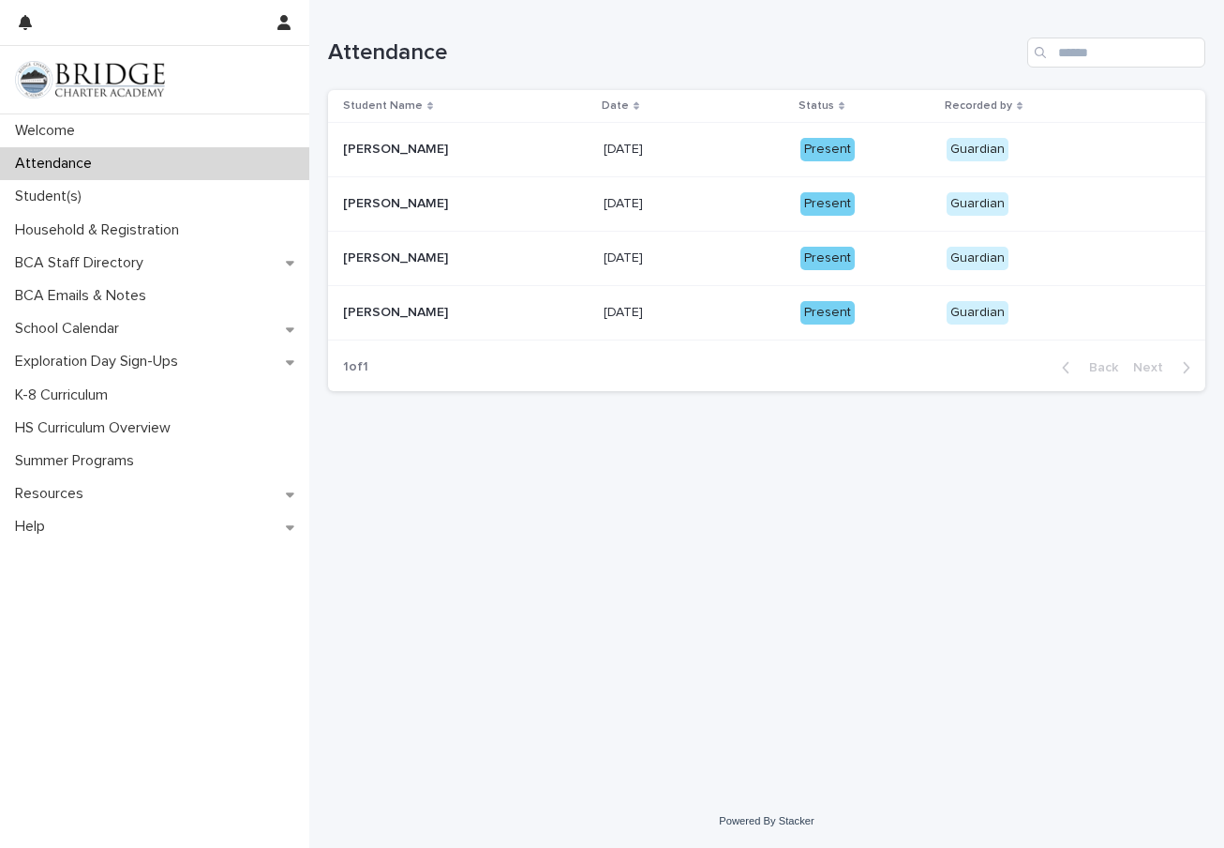
click at [384, 257] on p "[PERSON_NAME]" at bounding box center [397, 257] width 109 height 20
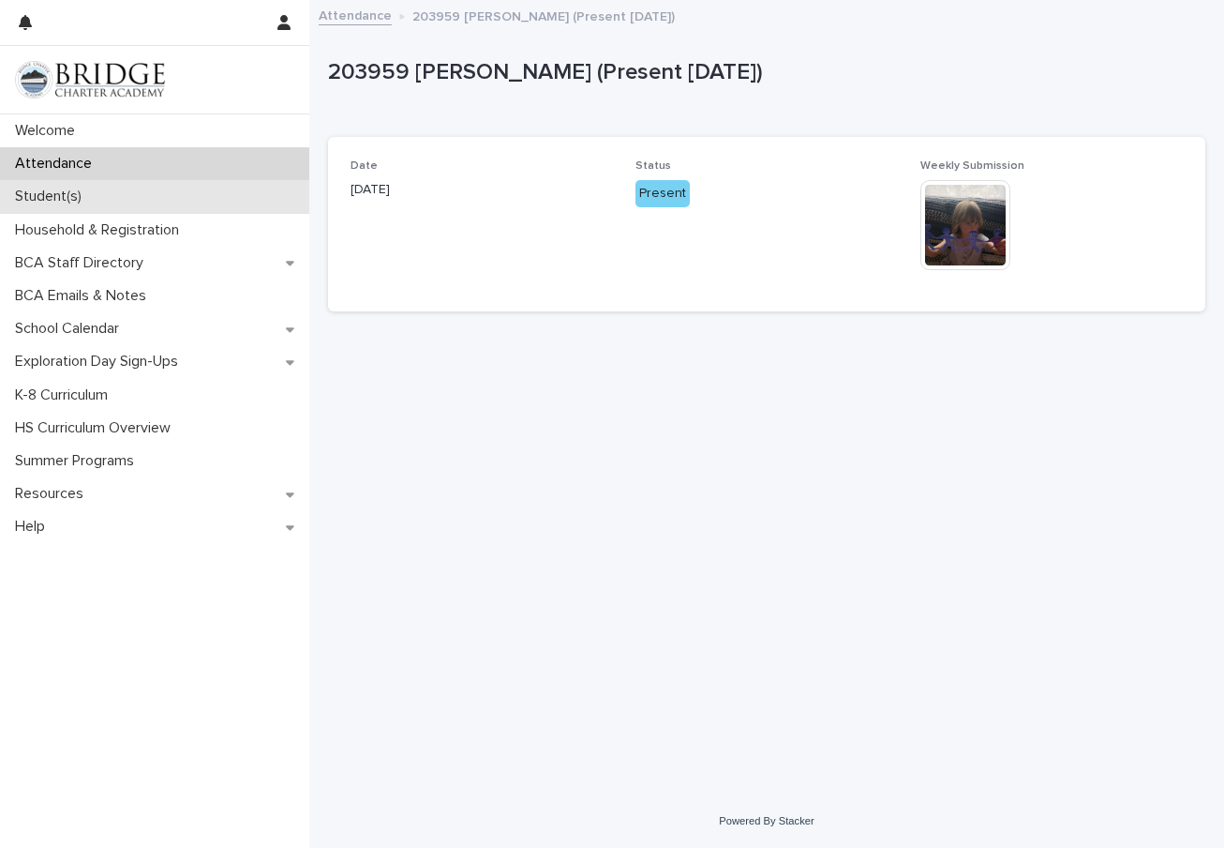
click at [68, 189] on p "Student(s)" at bounding box center [52, 197] width 89 height 18
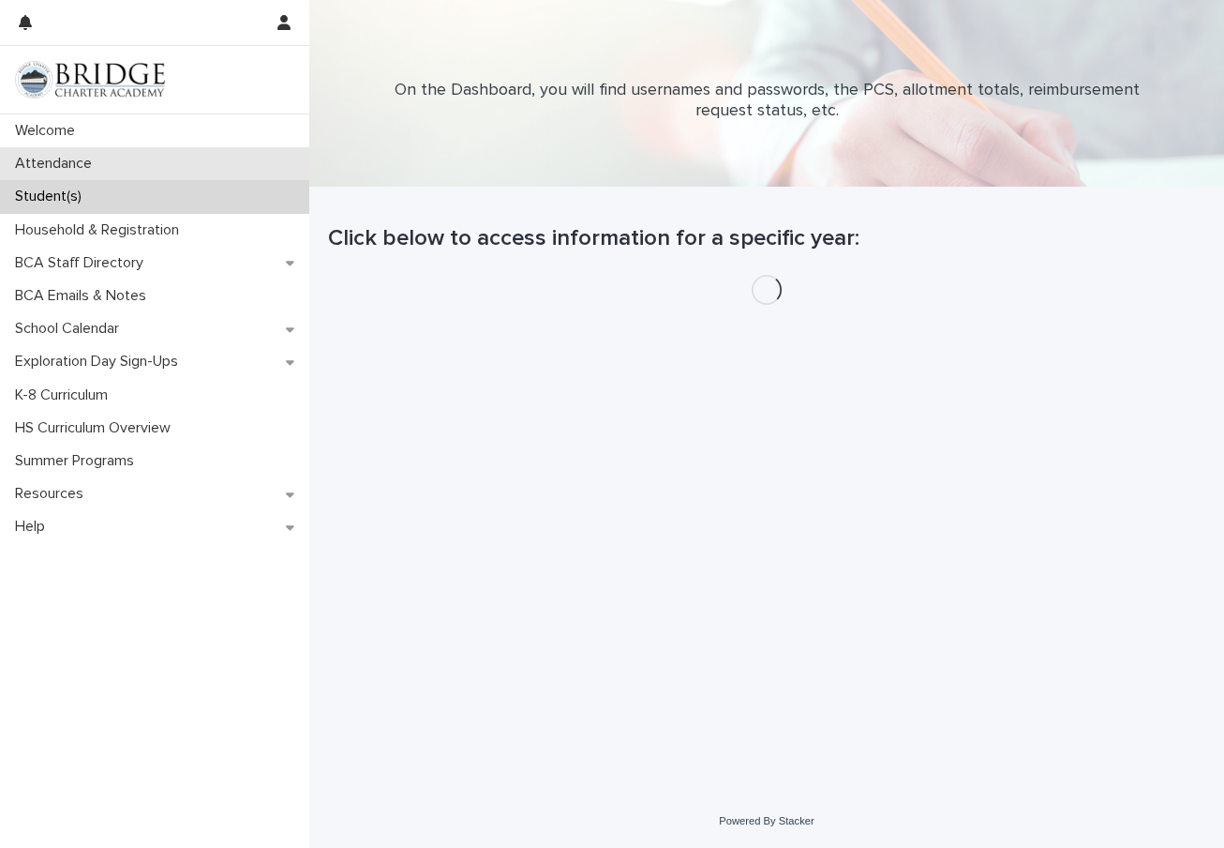
click at [106, 175] on div "Attendance" at bounding box center [154, 163] width 309 height 33
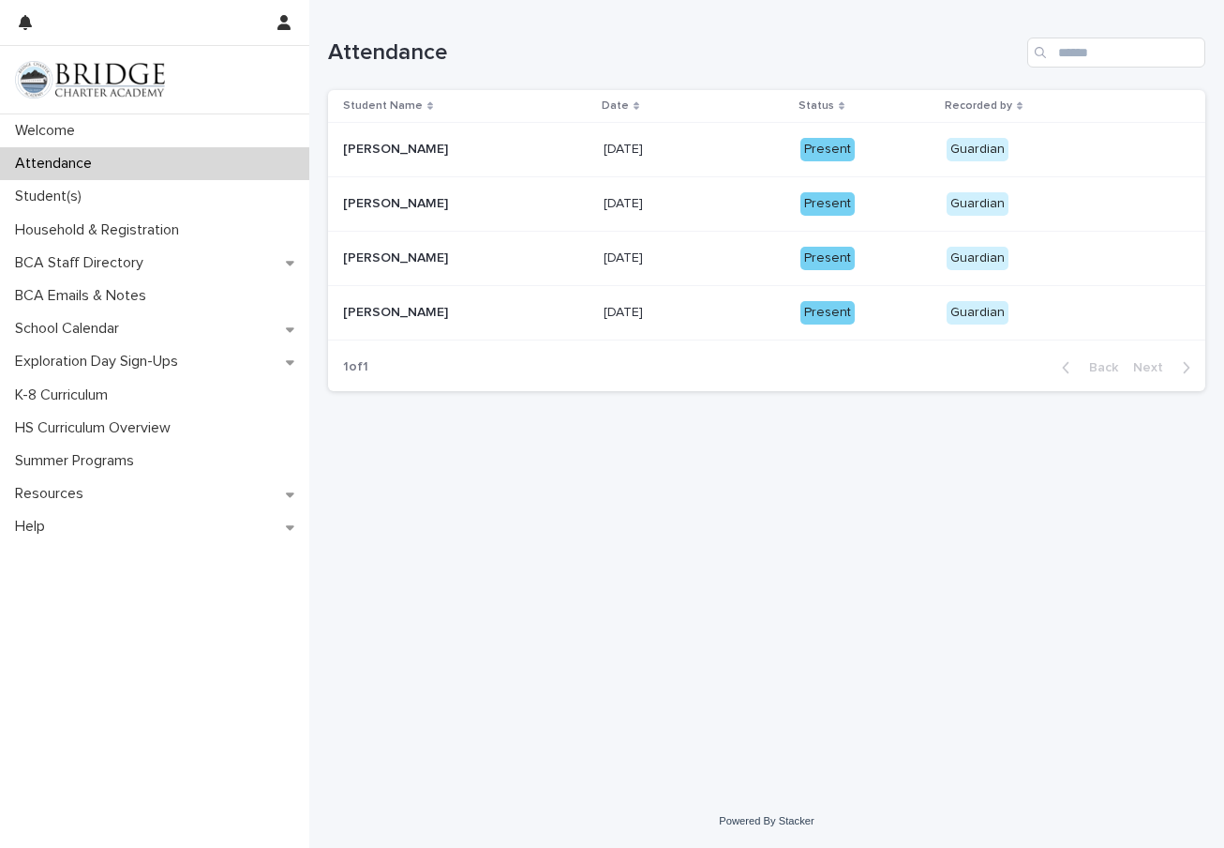
click at [391, 317] on div "Allie Newson Allie Newson" at bounding box center [466, 312] width 246 height 31
